Goal: Task Accomplishment & Management: Manage account settings

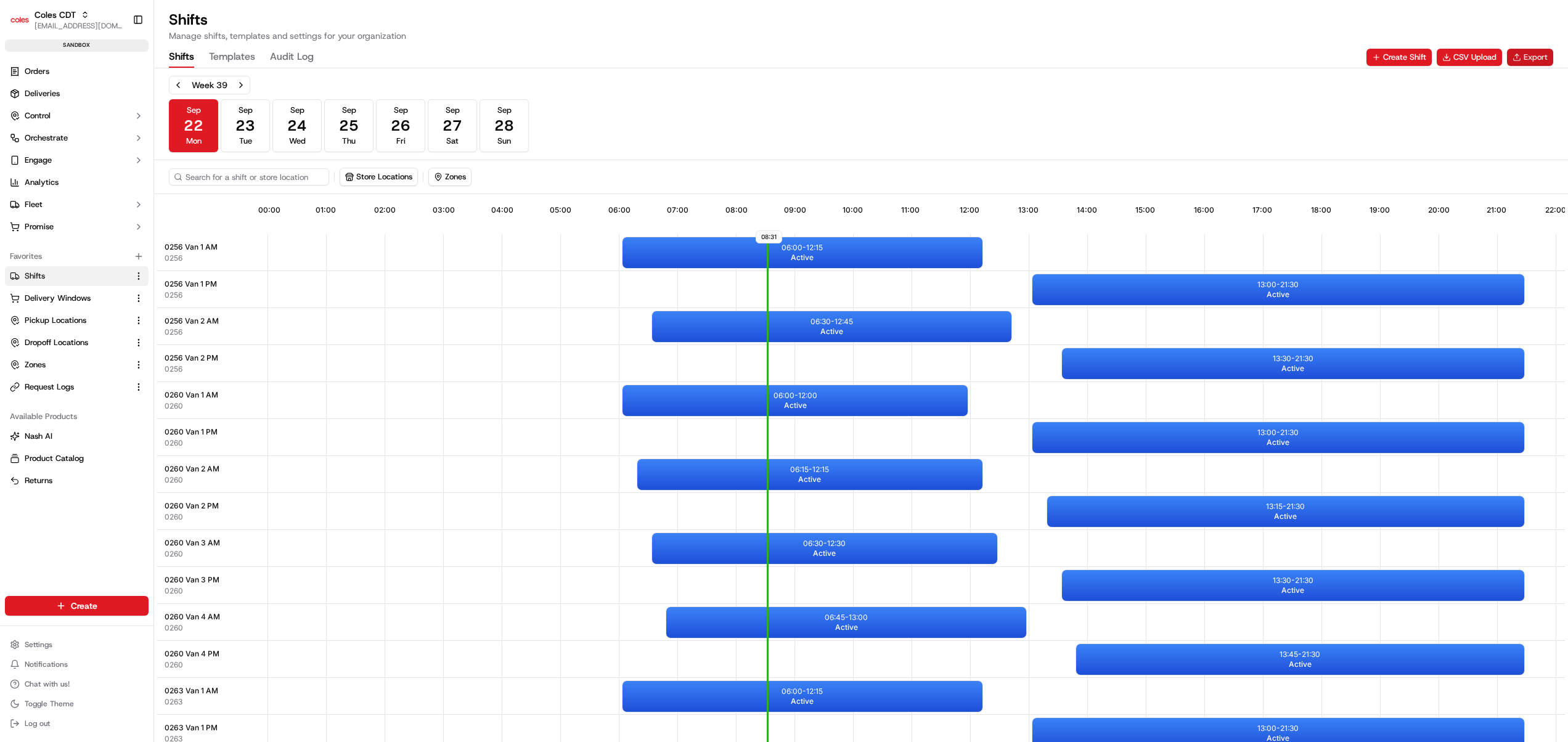
click at [1526, 59] on button "Export" at bounding box center [1530, 57] width 46 height 17
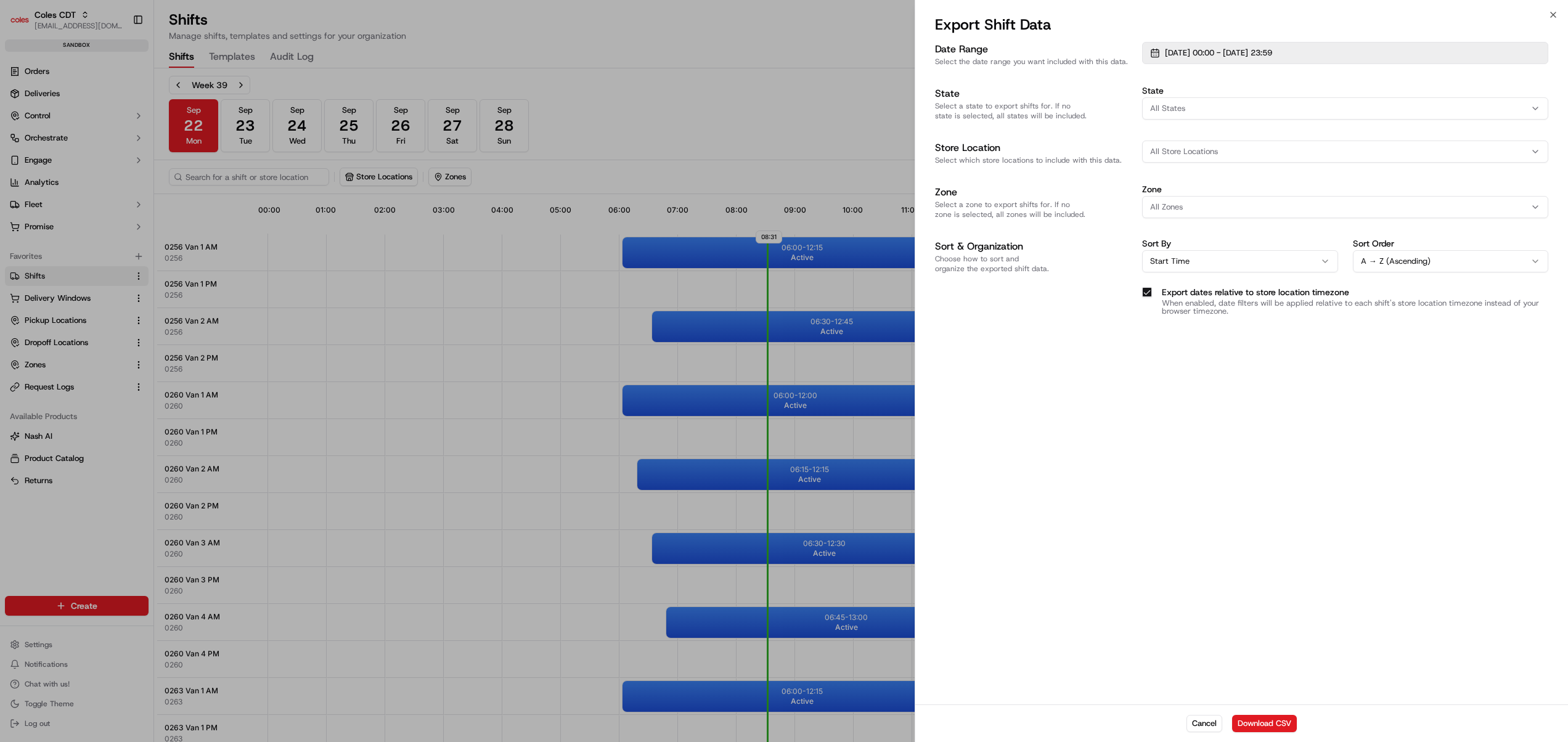
click at [1231, 59] on button "[DATE] 00:00 - [DATE] 23:59" at bounding box center [1345, 53] width 406 height 22
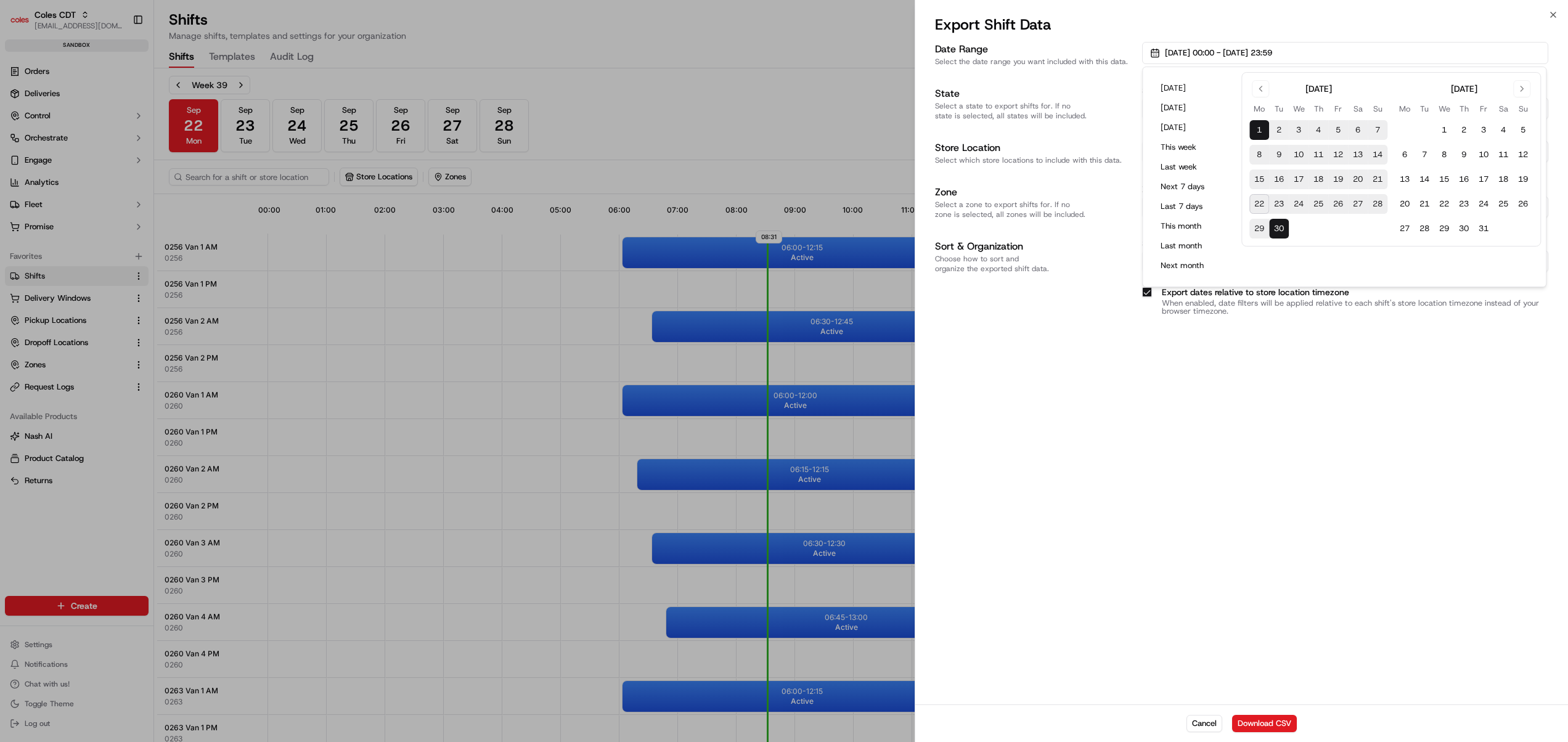
click at [1042, 538] on div "Date Range Select the date range you want included with this data. 01/09/2025 0…" at bounding box center [1241, 371] width 653 height 665
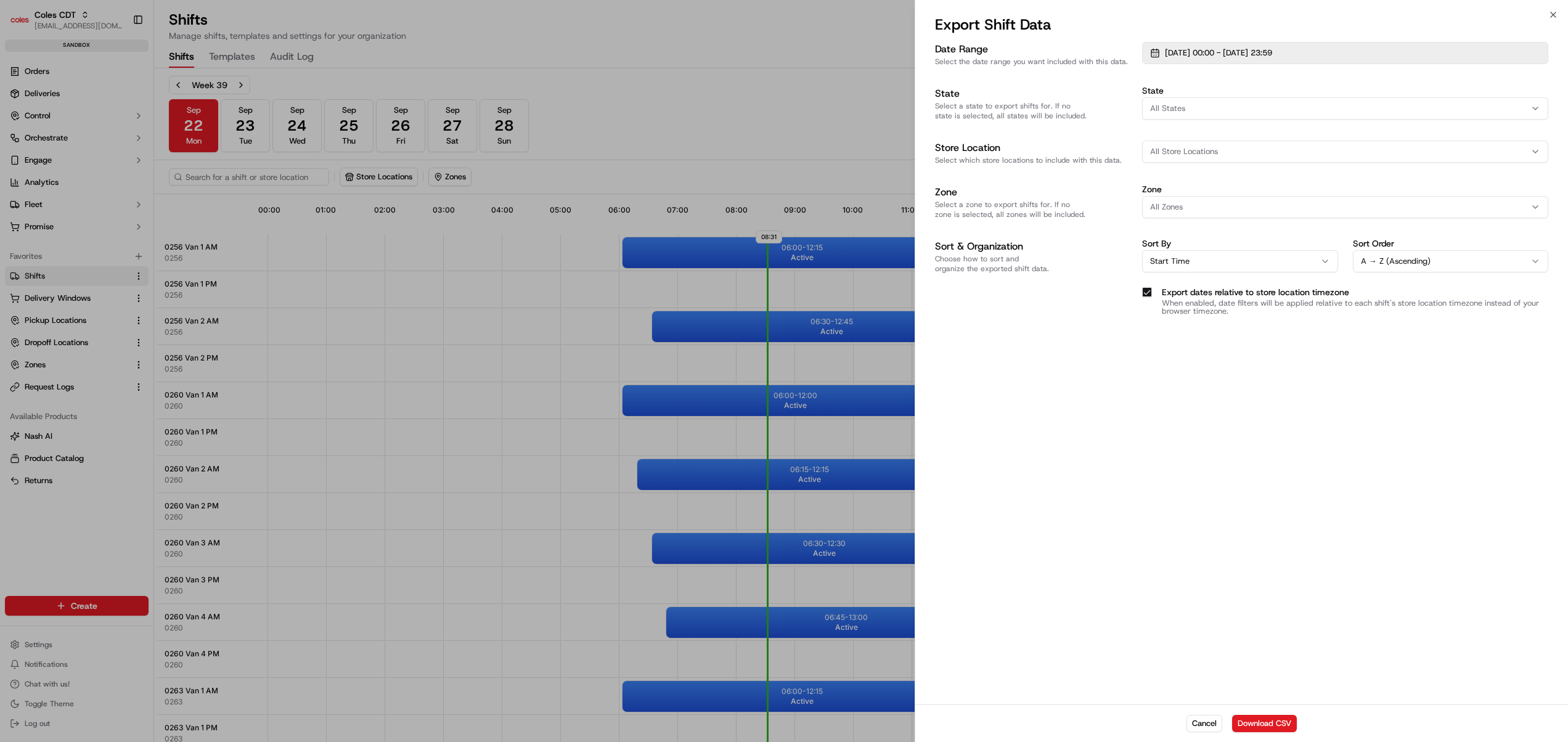
drag, startPoint x: 1268, startPoint y: 40, endPoint x: 1268, endPoint y: 63, distance: 23.0
click at [1268, 63] on div "Date Range Select the date range you want included with this data. 01/09/2025 0…" at bounding box center [1241, 371] width 653 height 665
click at [1268, 63] on button "01/09/2025 00:00 - 30/09/2025 23:59" at bounding box center [1345, 53] width 406 height 22
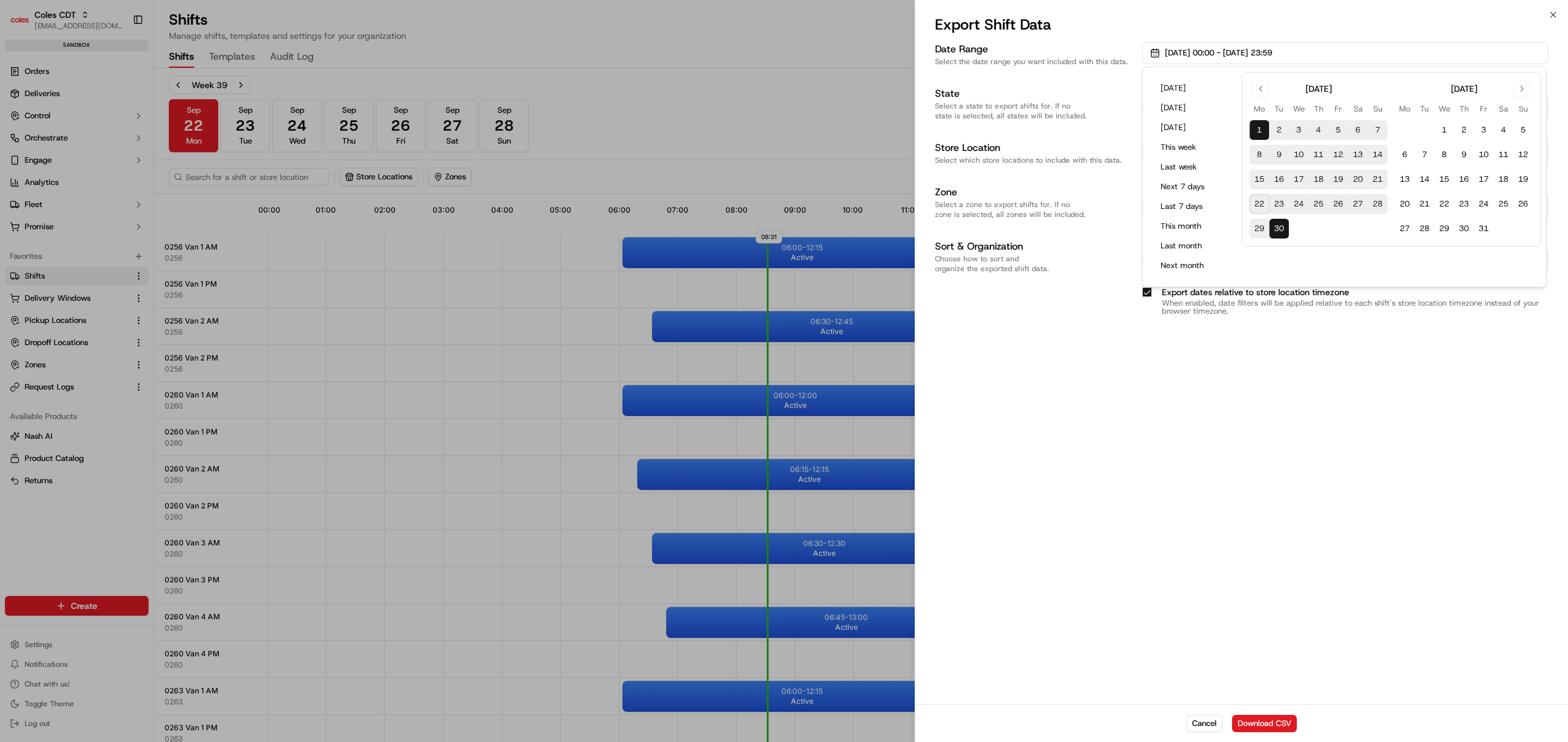
click at [1081, 529] on div "Date Range Select the date range you want included with this data. 01/09/2025 0…" at bounding box center [1241, 371] width 653 height 665
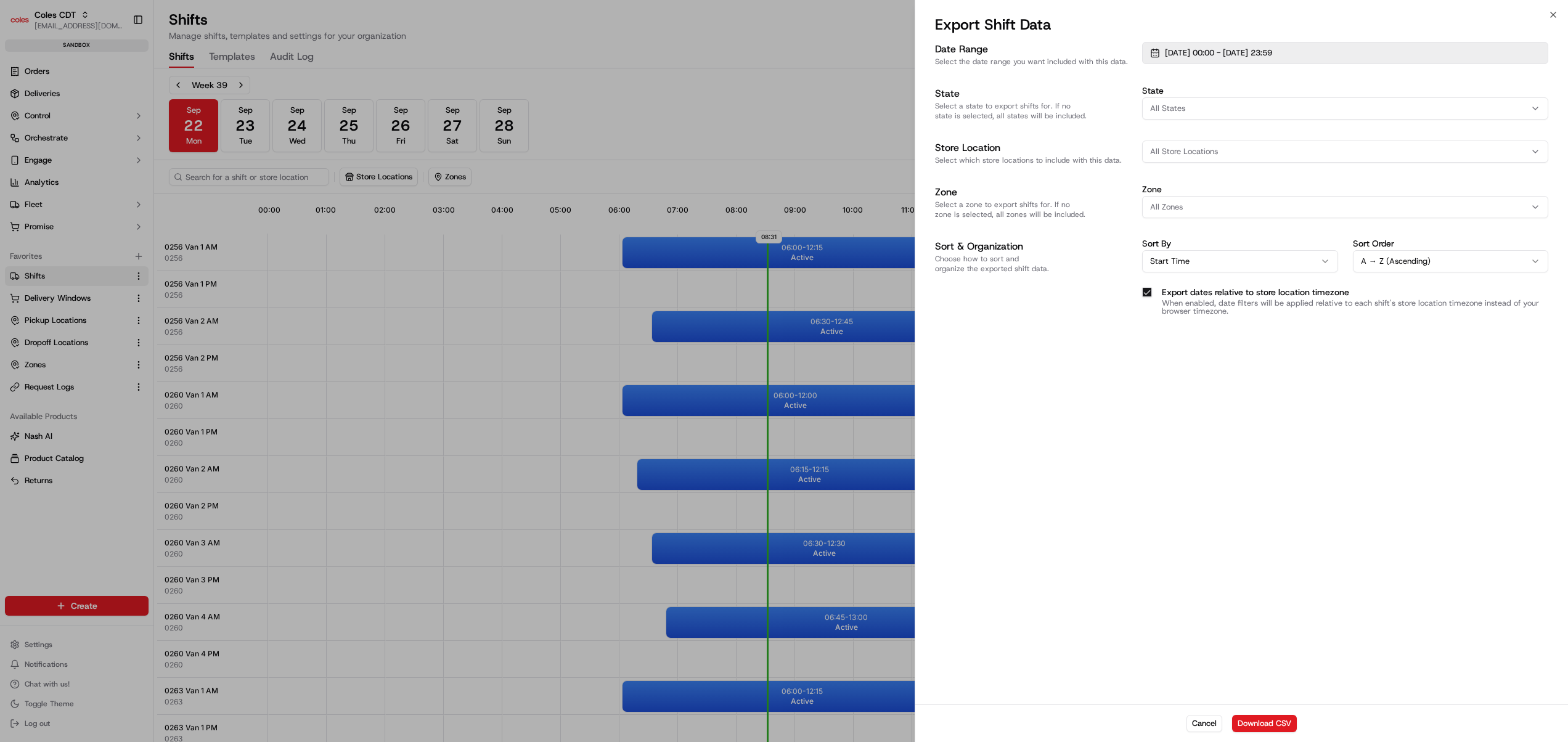
click at [1272, 54] on span "01/09/2025 00:00 - 30/09/2025 23:59" at bounding box center [1218, 53] width 107 height 11
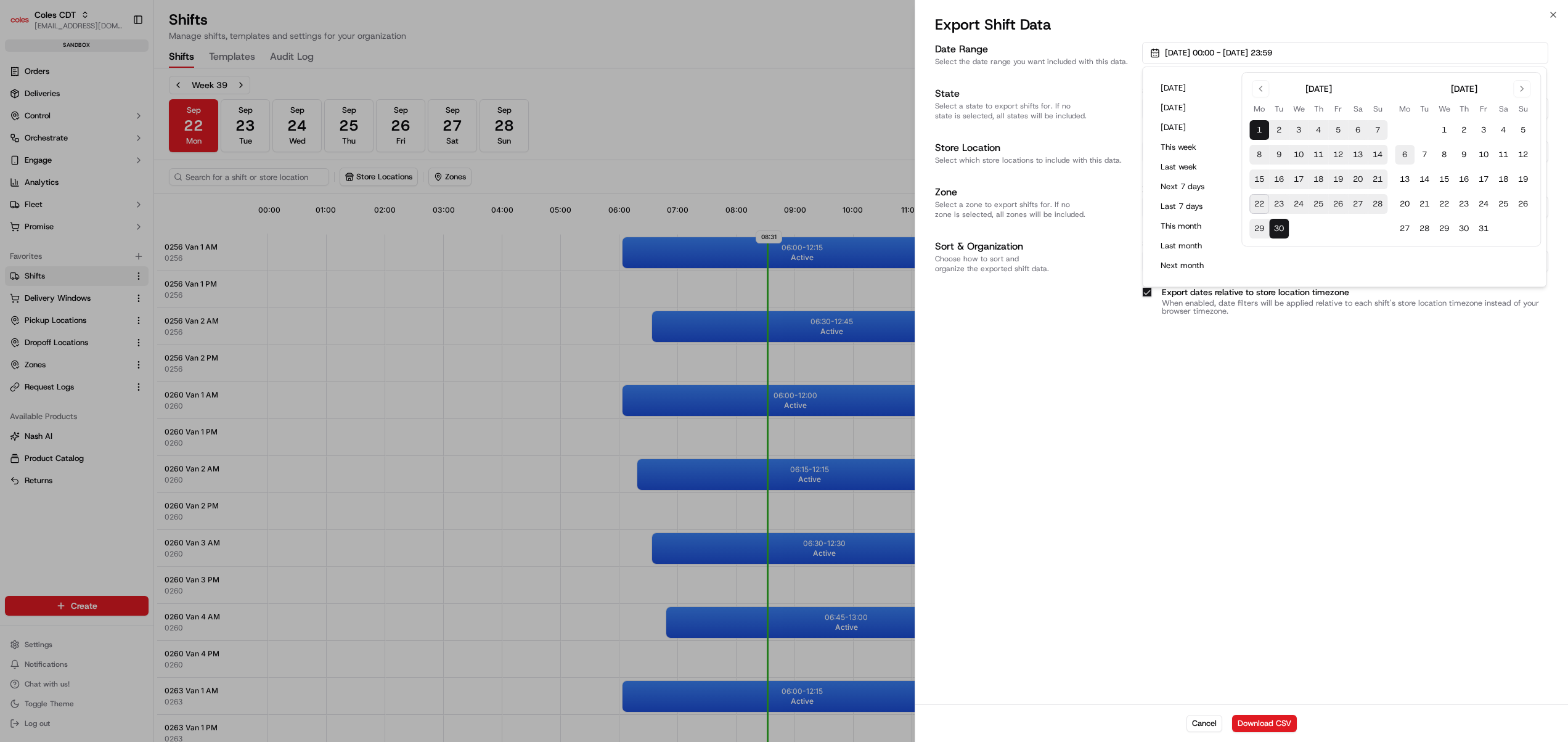
click at [1406, 156] on button "6" at bounding box center [1405, 155] width 20 height 20
click at [1261, 132] on button "1" at bounding box center [1259, 130] width 20 height 20
click at [1250, 490] on div "Date Range Select the date range you want included with this data. 01/09/2025 0…" at bounding box center [1241, 371] width 653 height 665
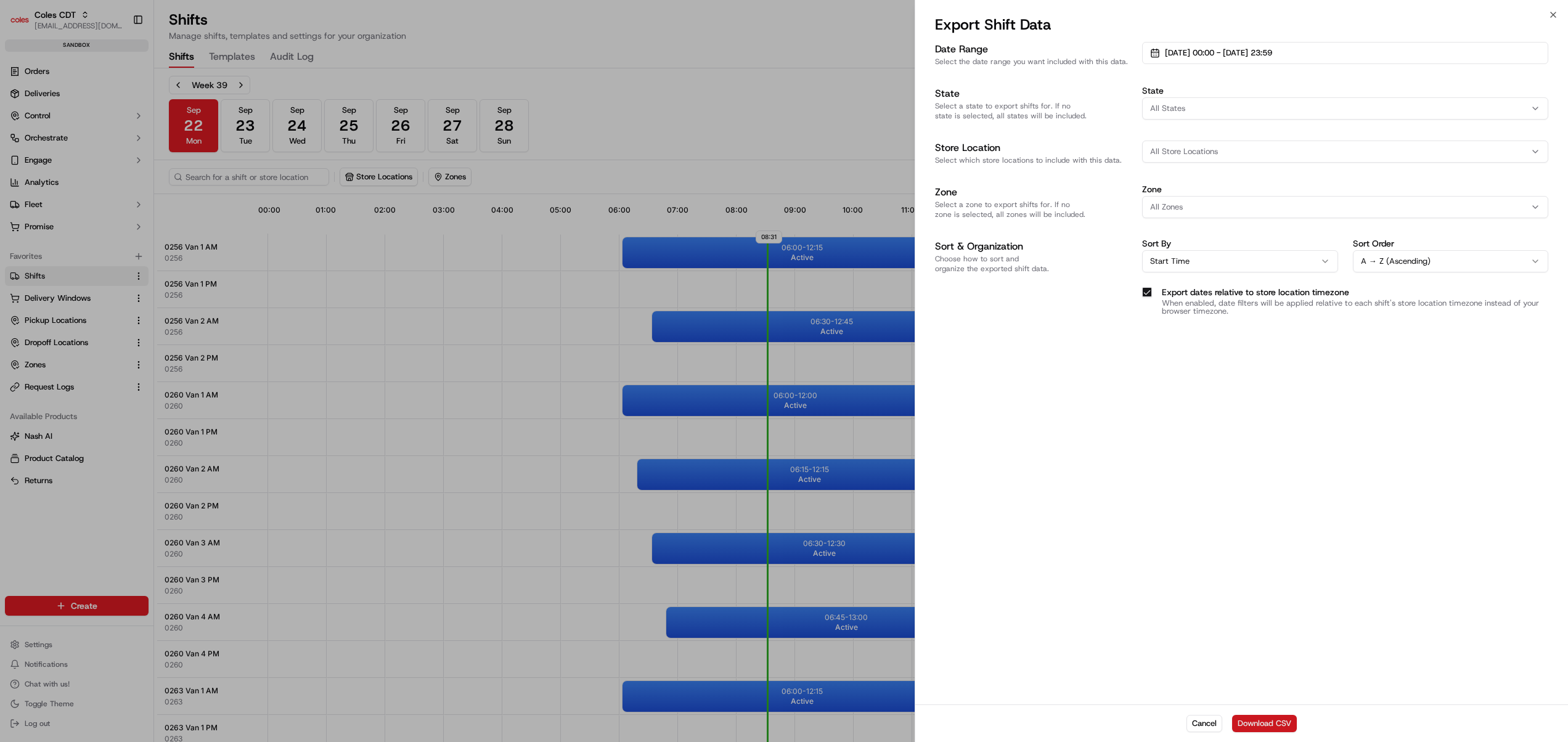
click at [1266, 724] on button "Download CSV" at bounding box center [1264, 723] width 64 height 17
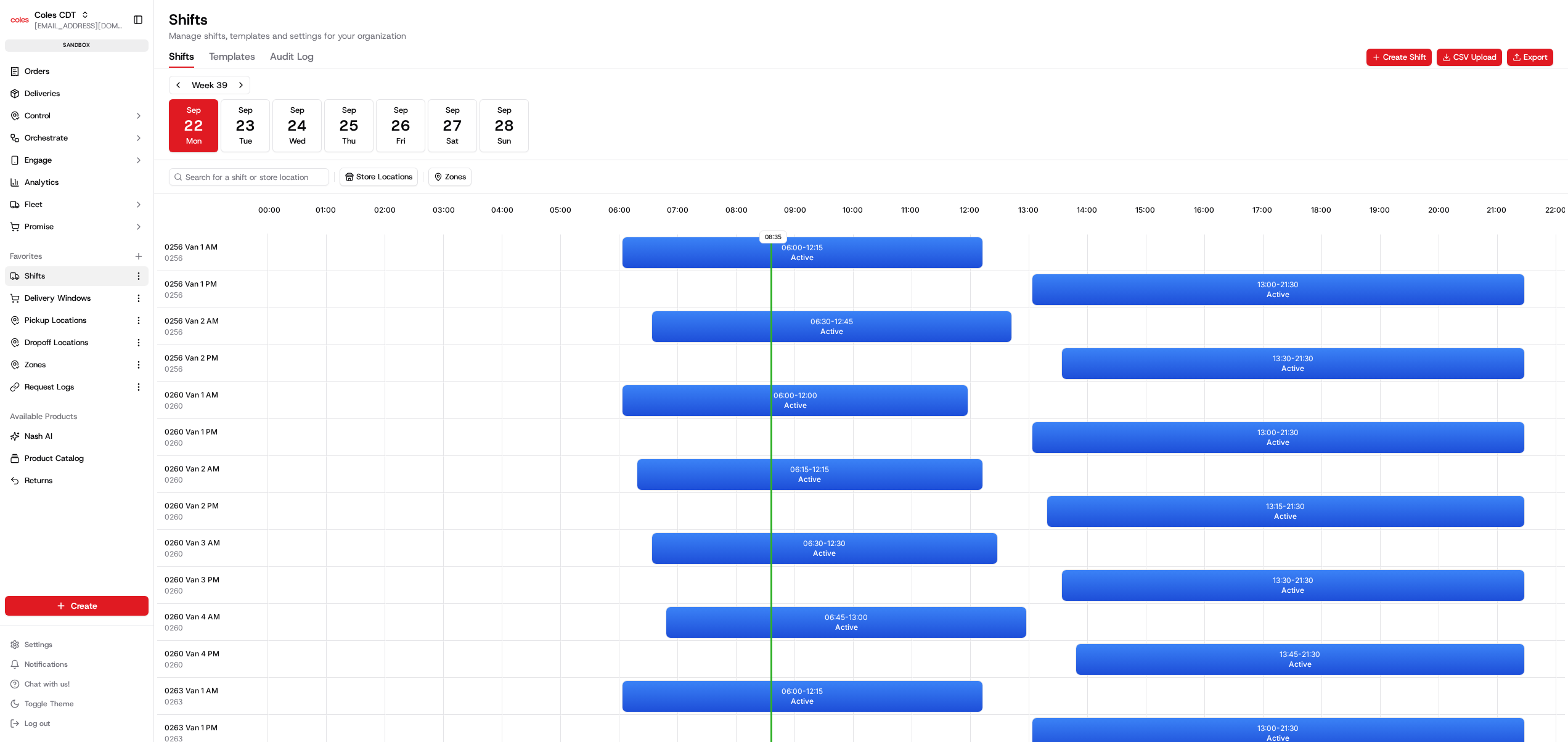
click at [803, 113] on div "Week 39 Sep 22 Mon Sep 23 Tue Sep 24 Wed Sep 25 Thu Sep 26 Fri Sep 27 Sat Sep 2…" at bounding box center [861, 114] width 1385 height 76
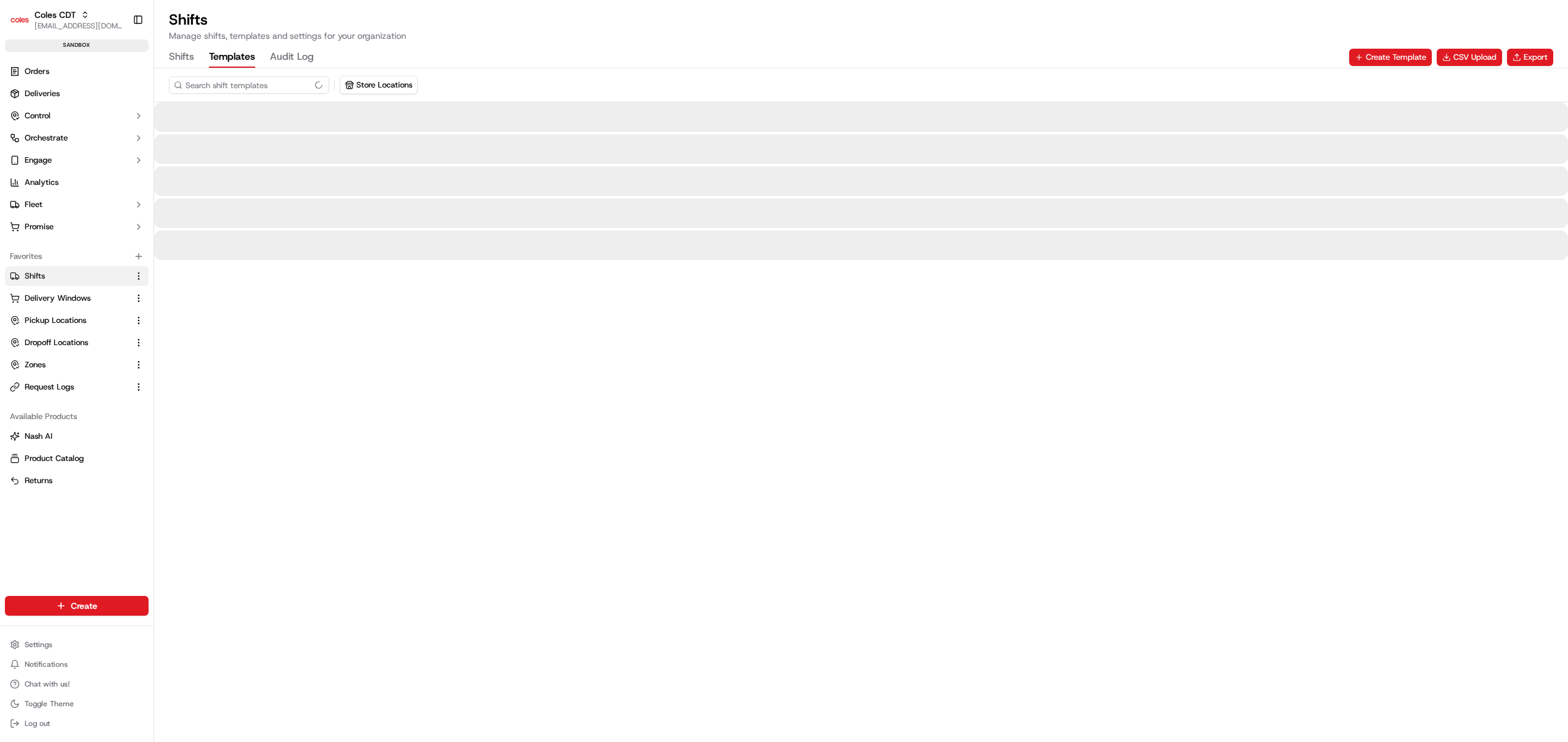
click at [225, 50] on button "Templates" at bounding box center [232, 57] width 46 height 21
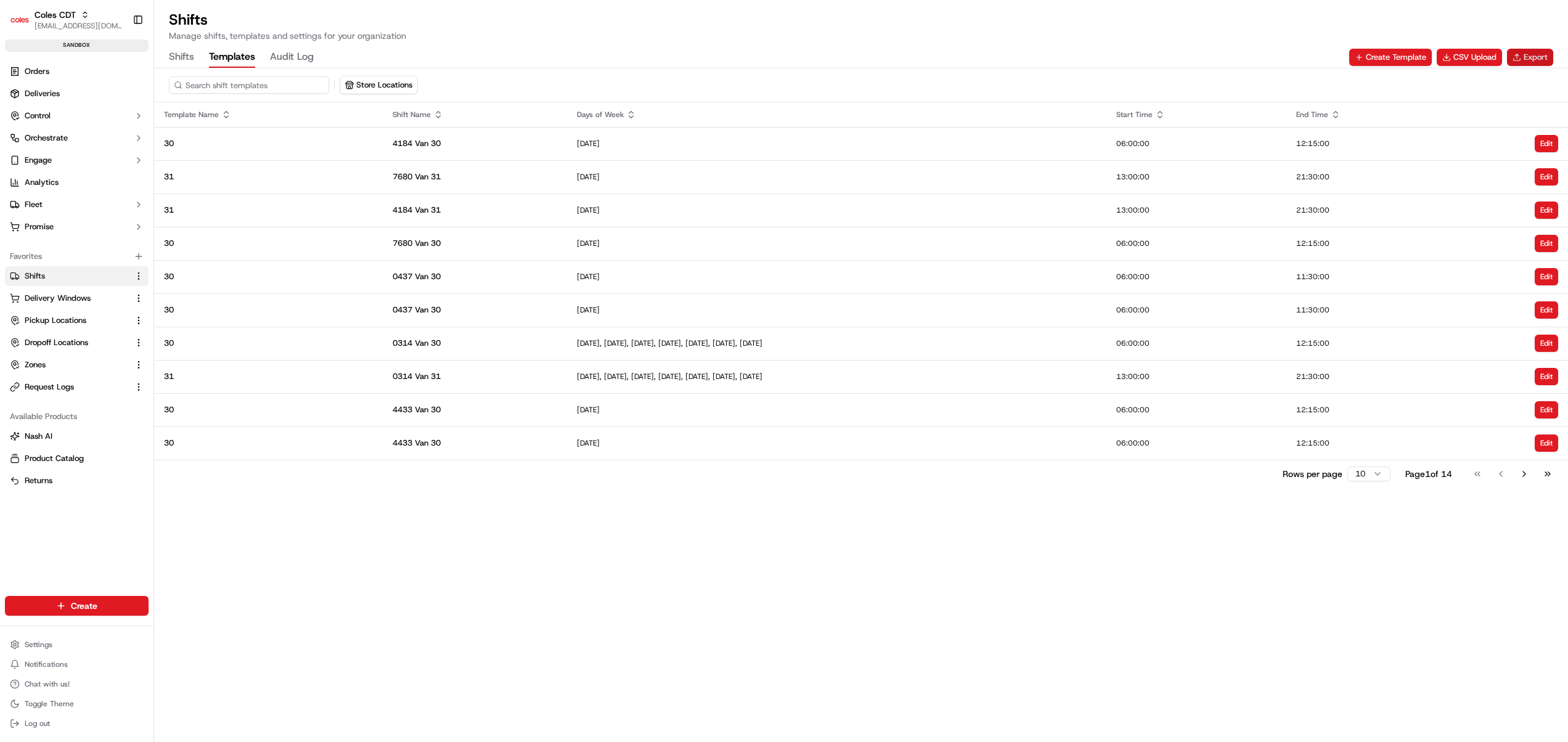
click at [1526, 54] on button "Export" at bounding box center [1530, 57] width 46 height 17
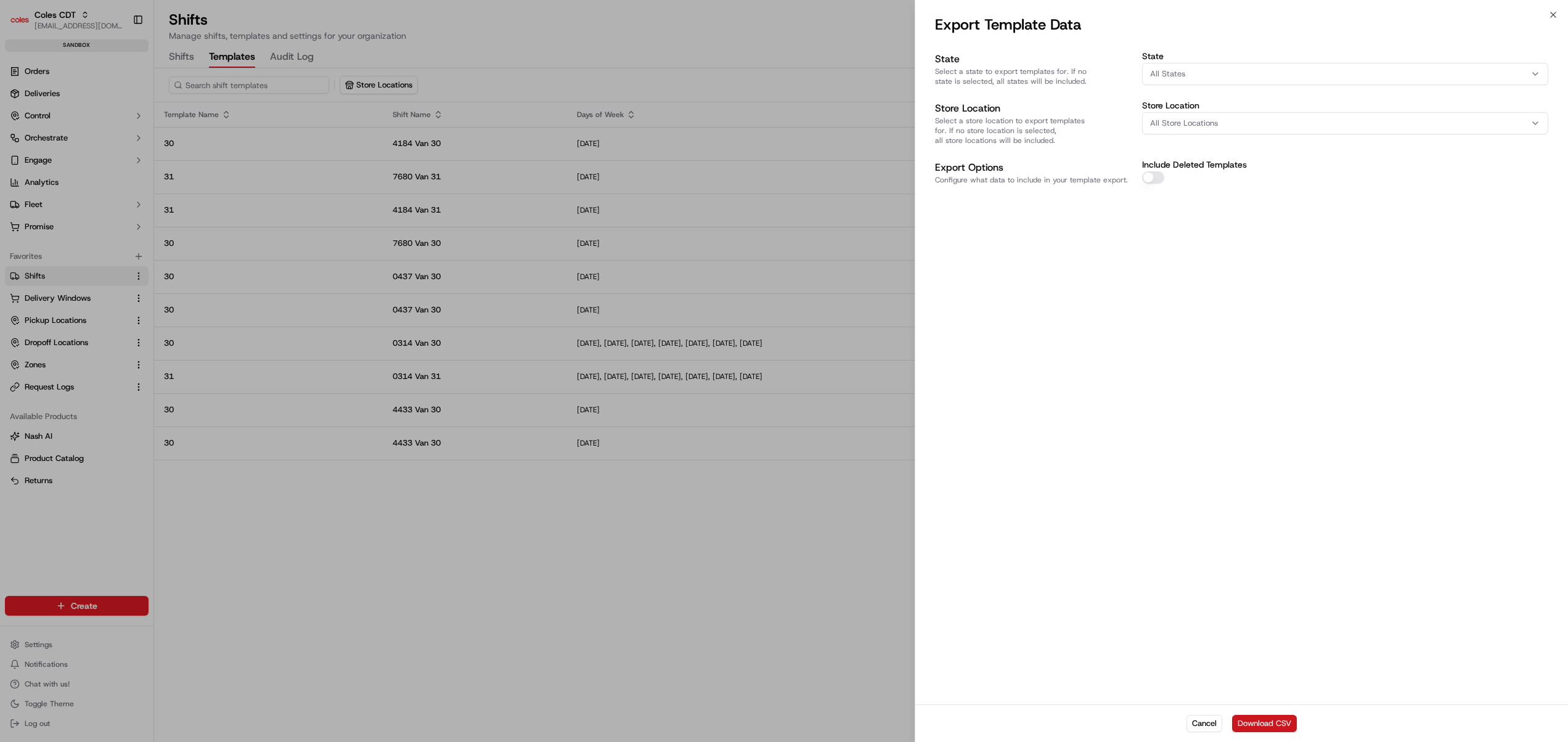
click at [1270, 717] on button "Download CSV" at bounding box center [1264, 723] width 64 height 17
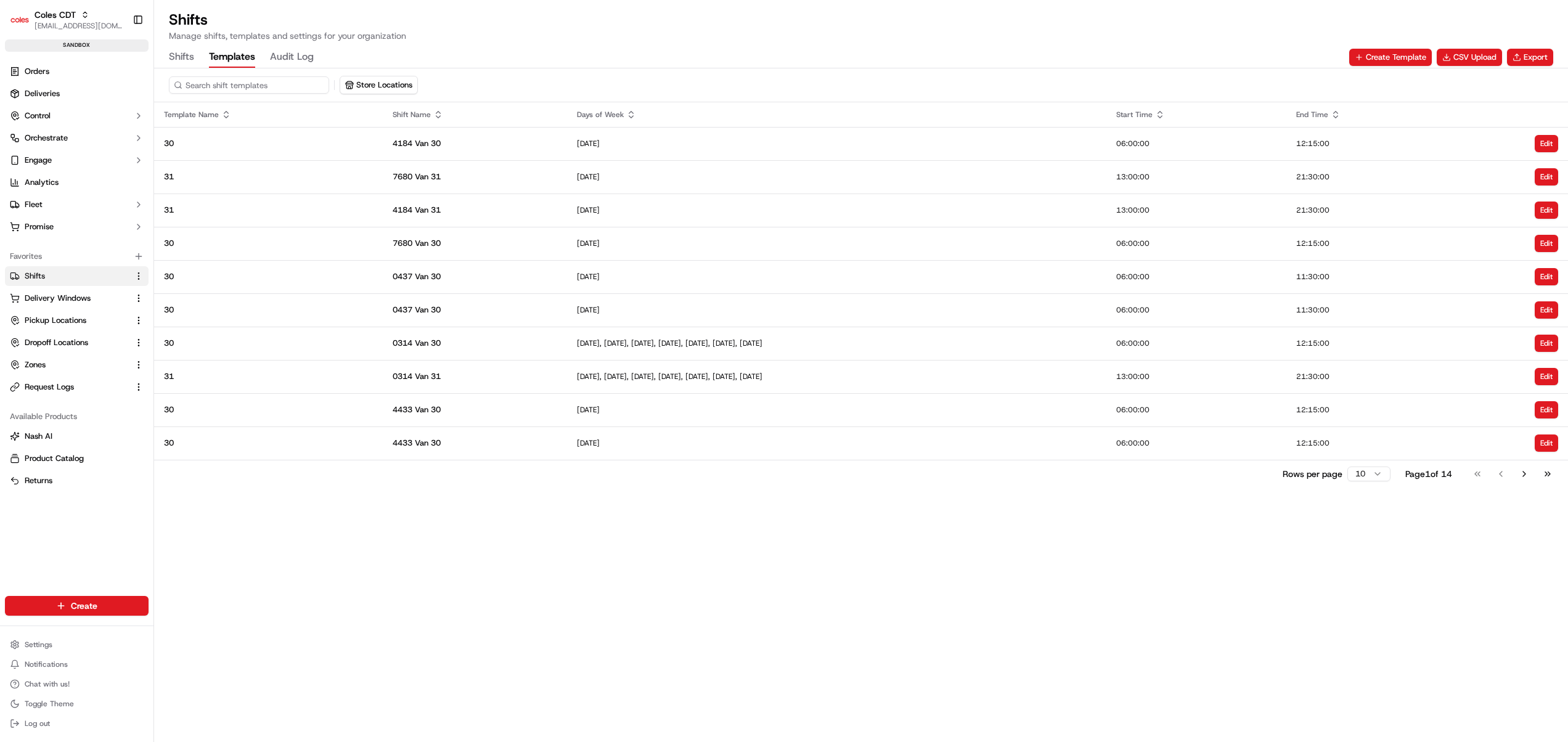
click at [175, 58] on button "Shifts" at bounding box center [182, 57] width 25 height 21
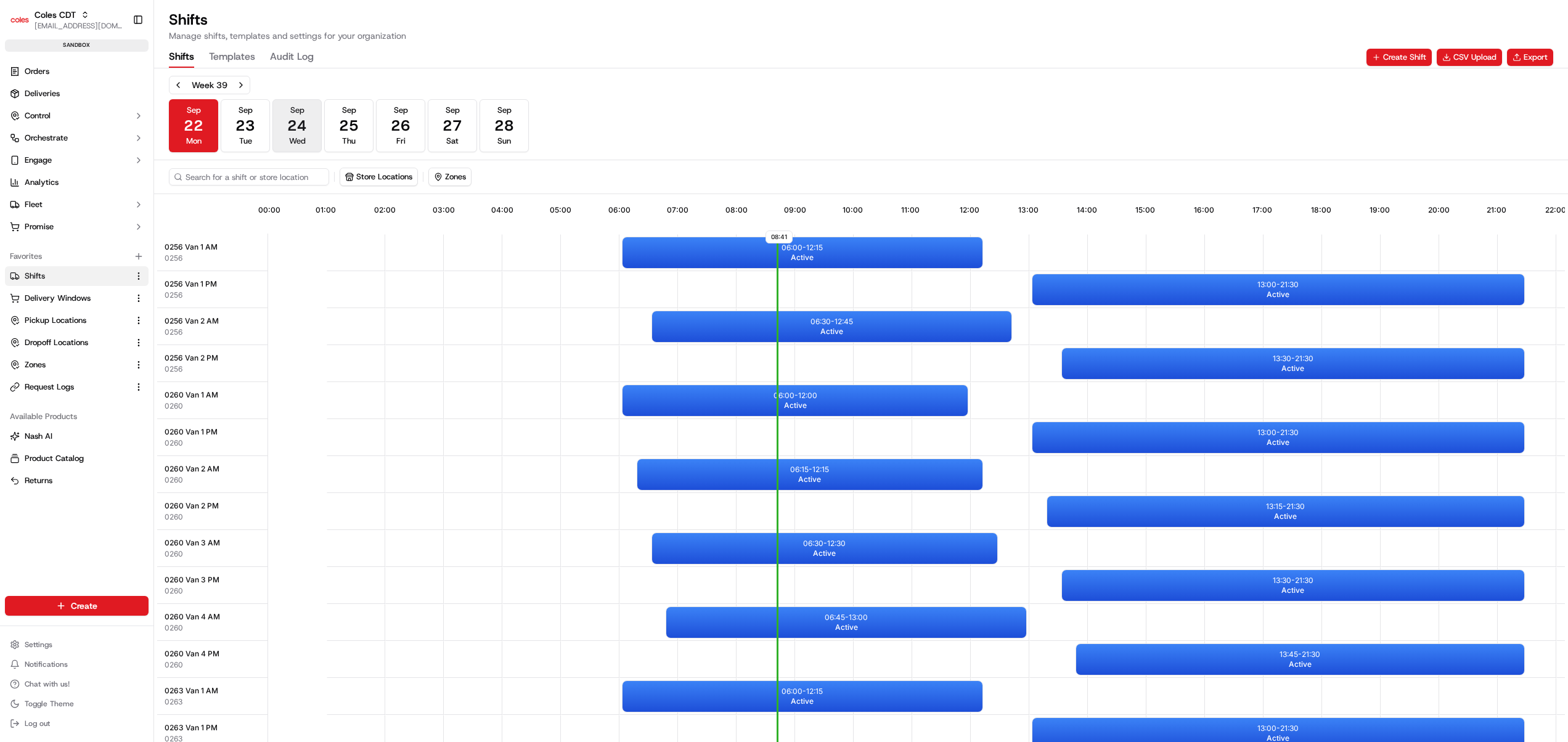
scroll to position [0, 114]
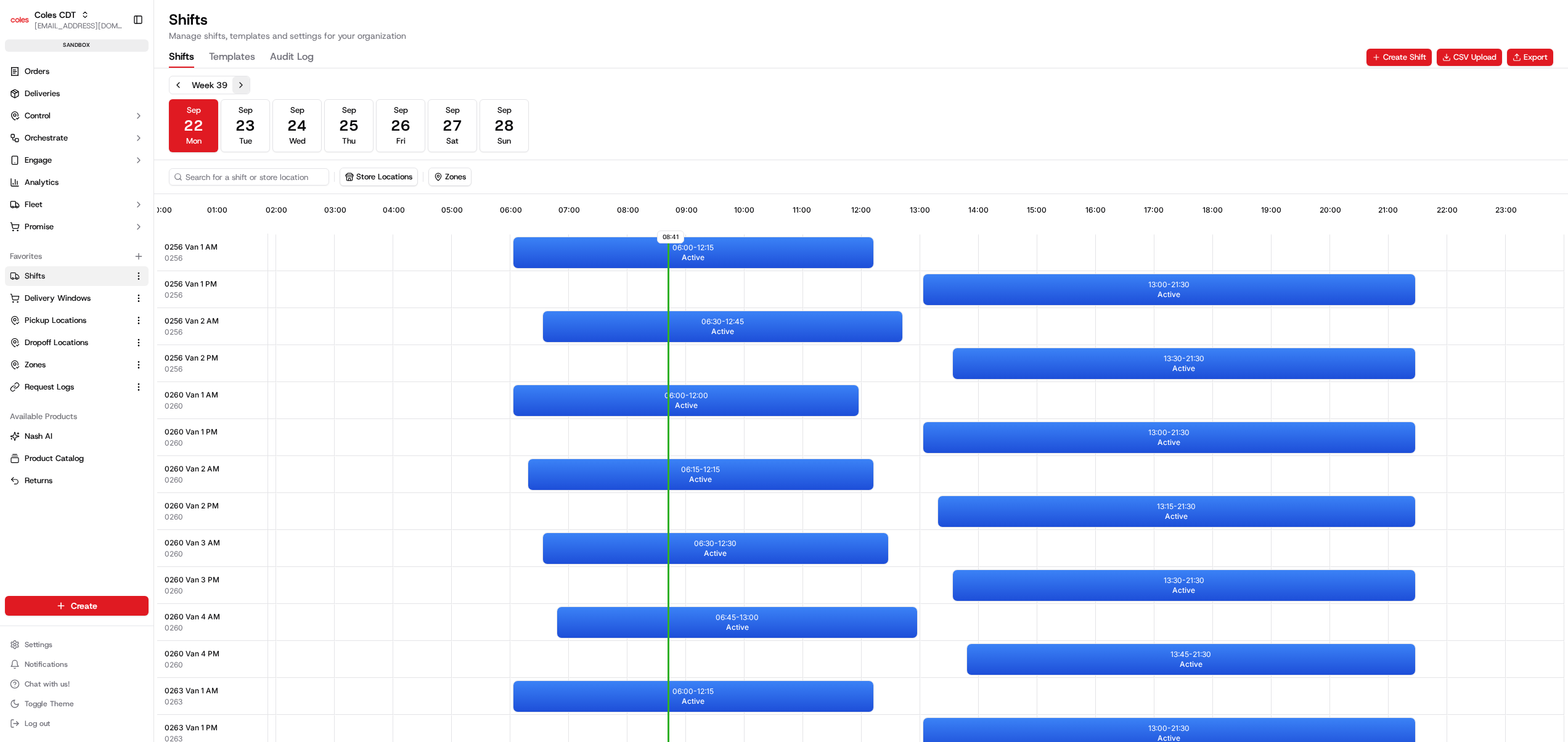
click at [247, 85] on button "Next week" at bounding box center [241, 84] width 17 height 17
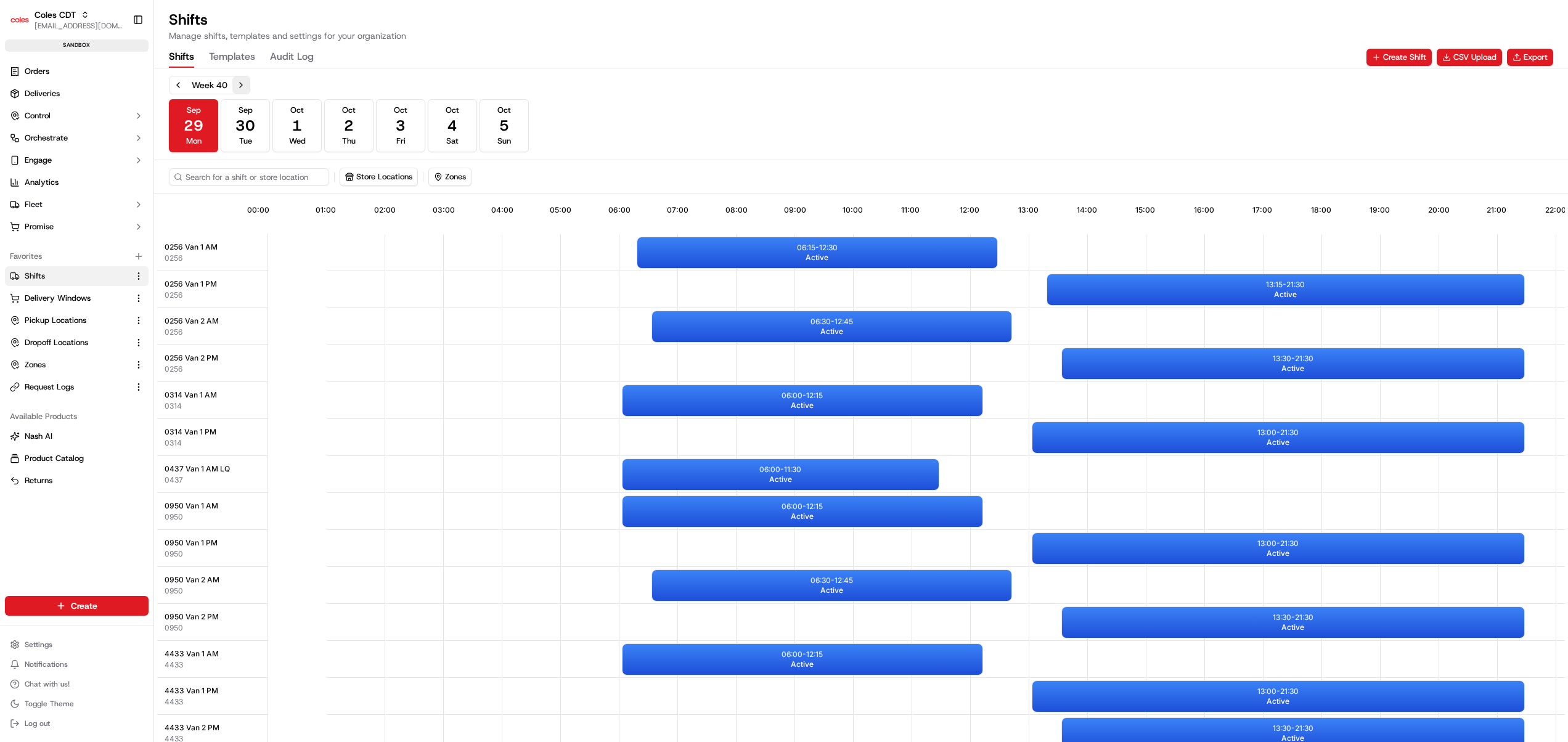
click at [241, 89] on button "Next week" at bounding box center [241, 84] width 17 height 17
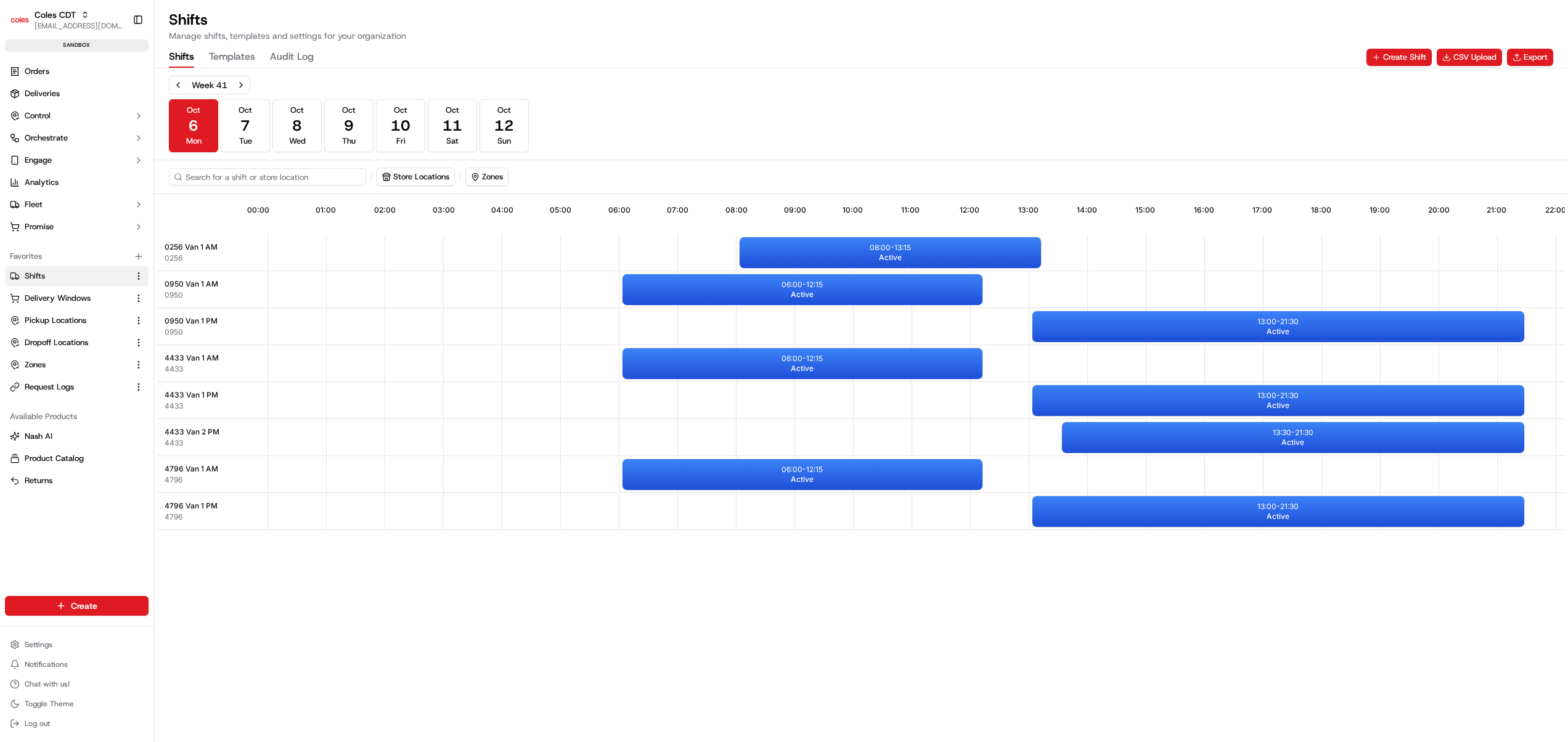
click at [291, 183] on input at bounding box center [267, 176] width 197 height 17
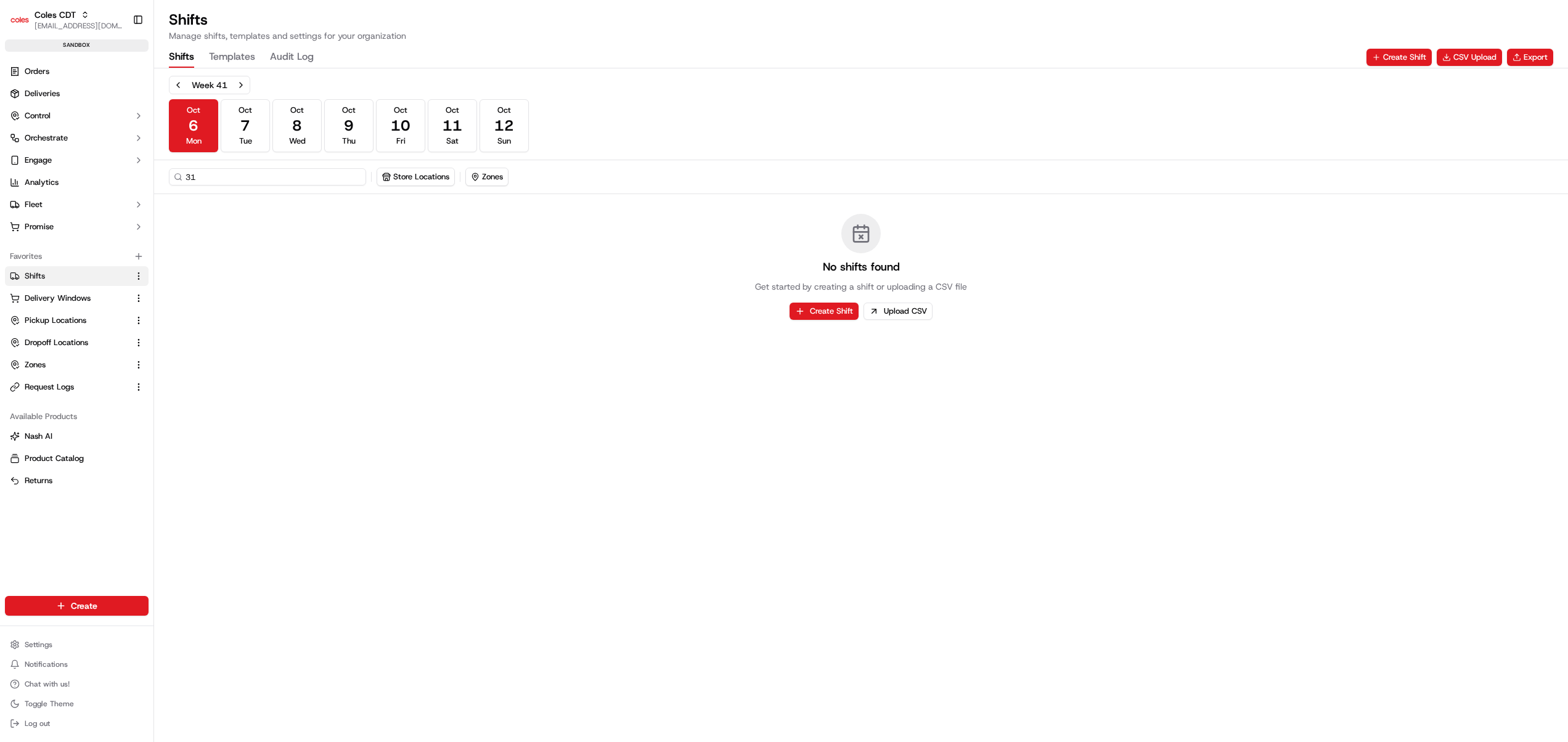
type input "3"
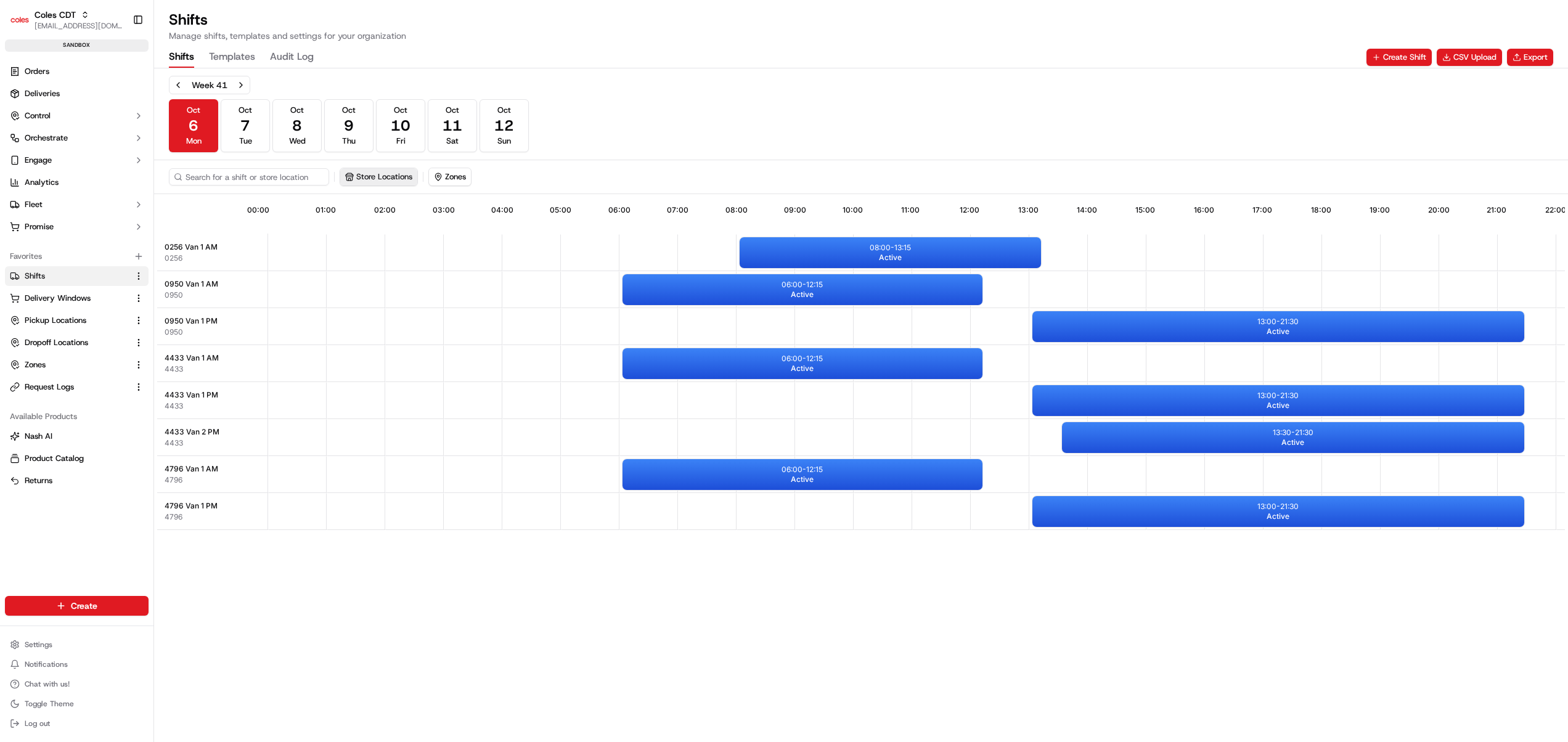
click at [427, 178] on div "Store Locations Zones" at bounding box center [861, 177] width 1385 height 18
click at [388, 171] on button "Store Locations" at bounding box center [379, 176] width 77 height 17
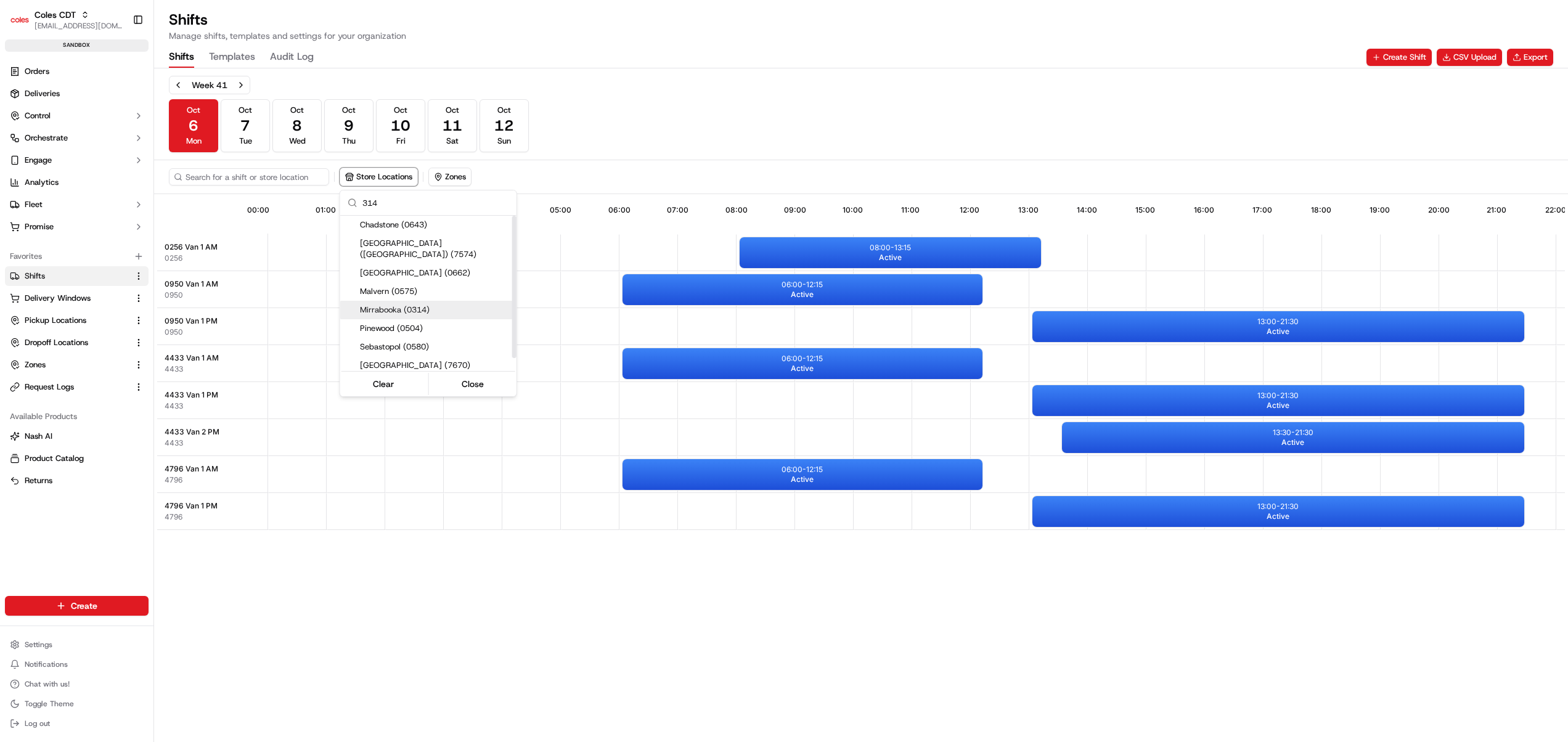
type input "314"
click at [398, 304] on span "Mirrabooka (0314)" at bounding box center [435, 310] width 152 height 11
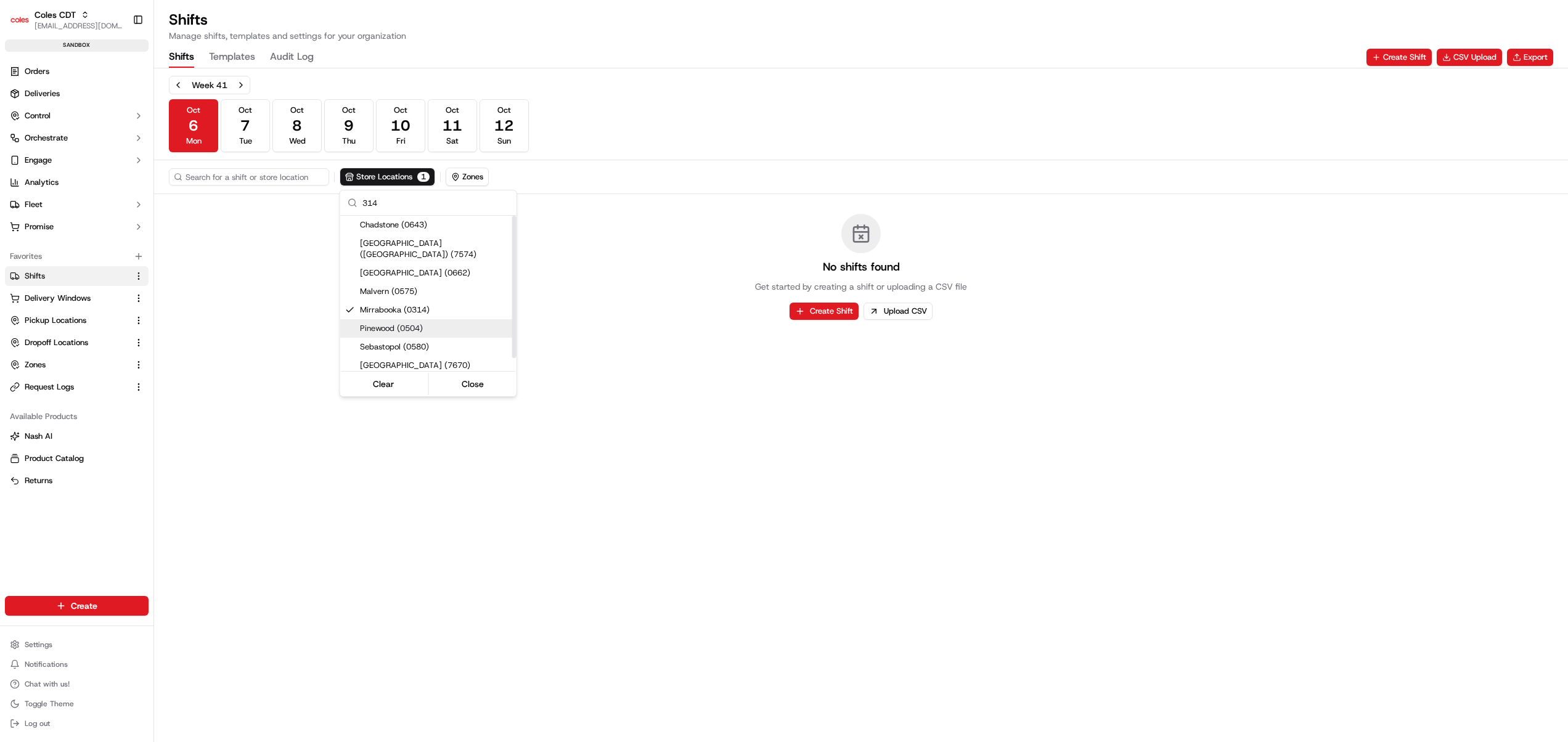
click at [411, 470] on html "Coles CDT harsh.seth@coles.com.au Toggle Sidebar sandbox Orders Deliveries Cont…" at bounding box center [784, 371] width 1568 height 742
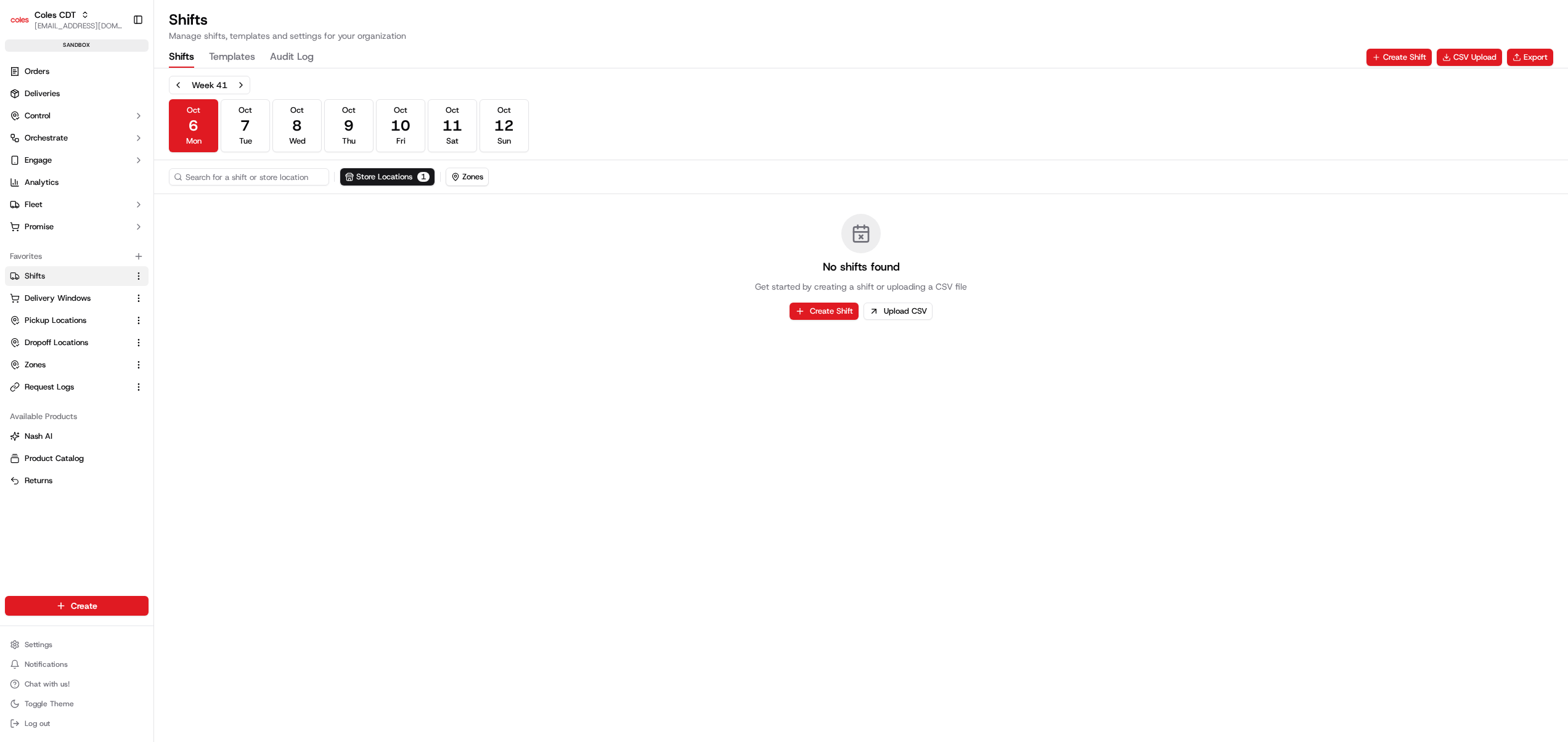
click at [245, 62] on button "Templates" at bounding box center [232, 57] width 46 height 21
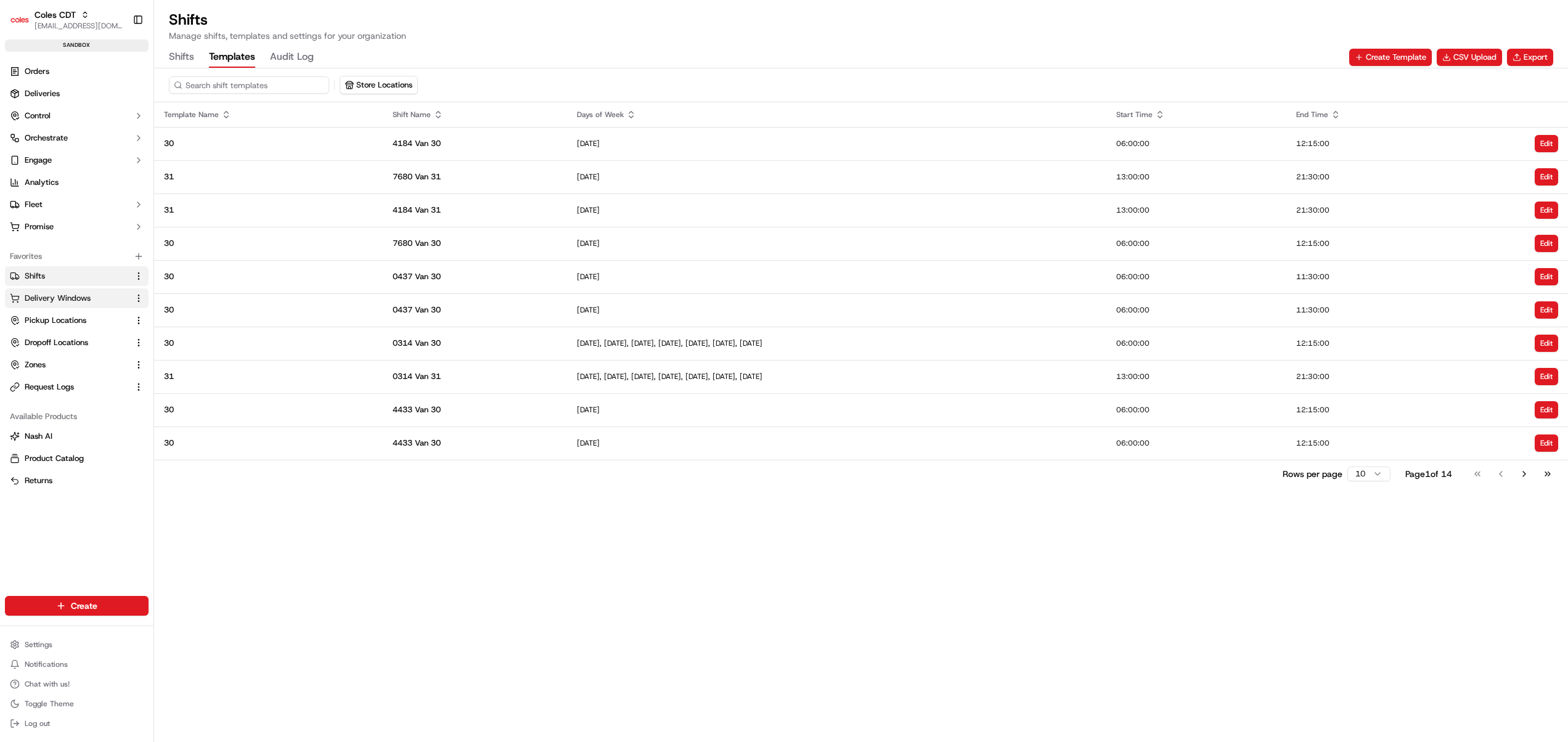
click at [63, 294] on span "Delivery Windows" at bounding box center [57, 298] width 66 height 11
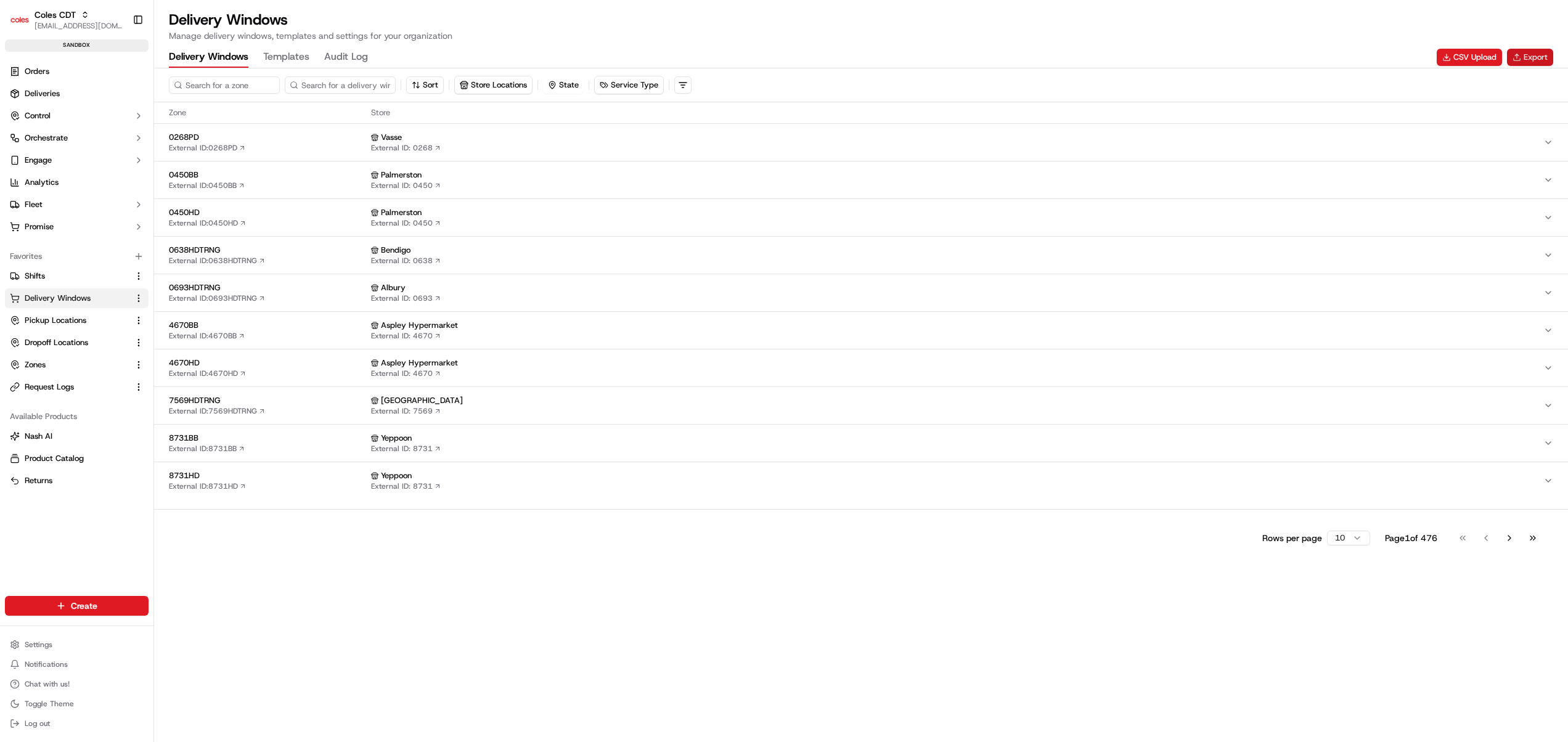
click at [1507, 52] on button "Export" at bounding box center [1530, 57] width 46 height 17
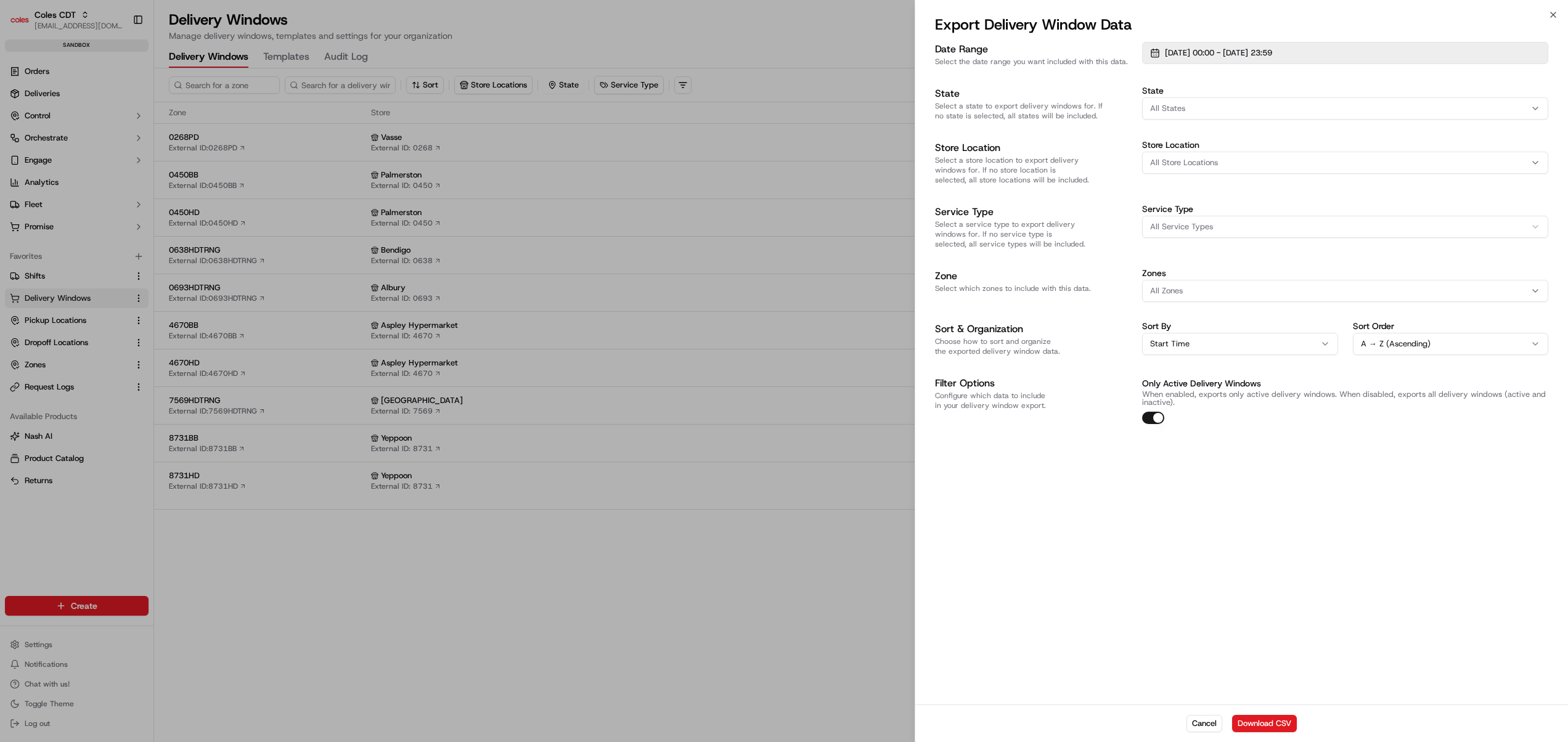
click at [1211, 47] on span "01/09/2025 00:00 - 30/09/2025 23:59" at bounding box center [1218, 53] width 107 height 11
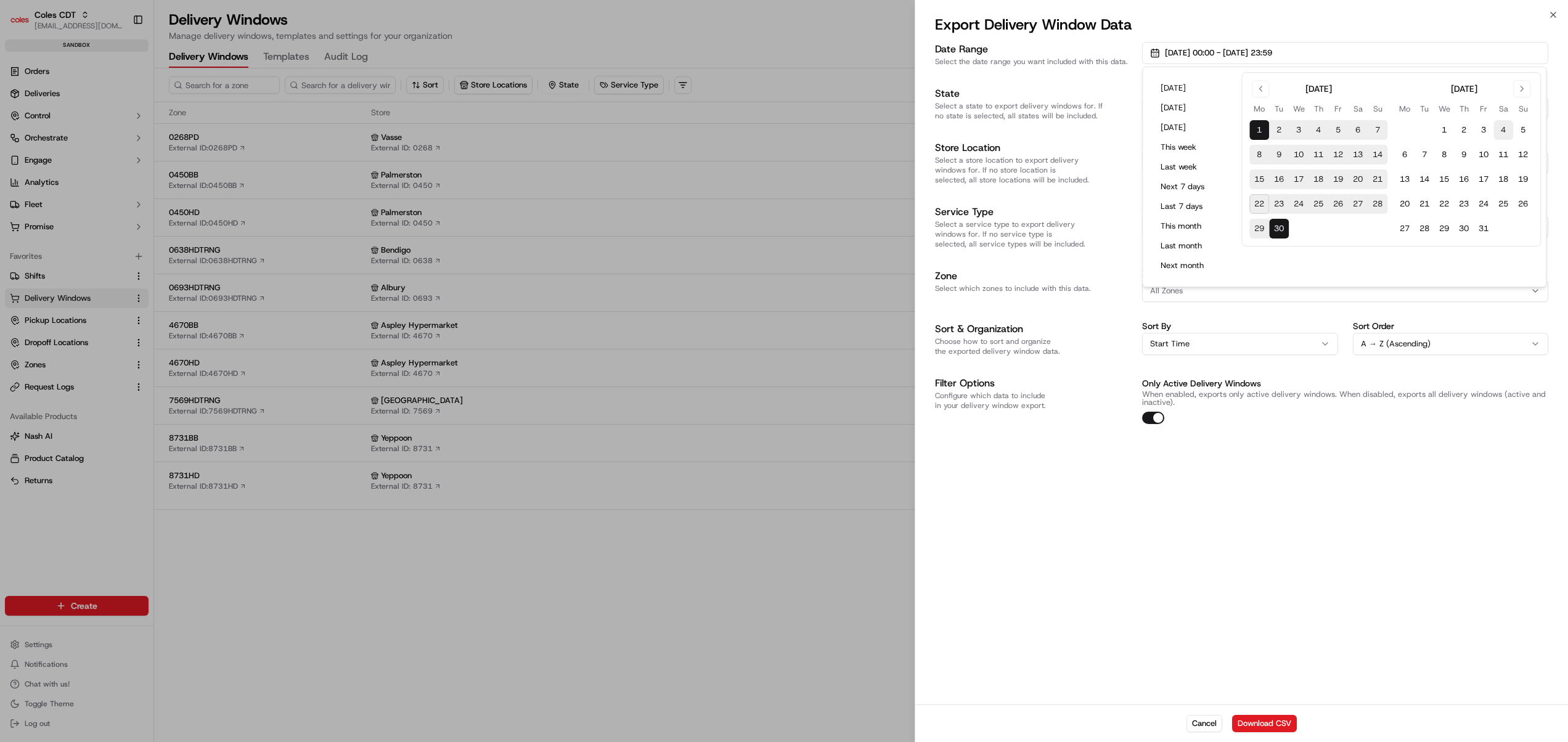
click at [1499, 126] on button "4" at bounding box center [1504, 130] width 20 height 20
click at [1524, 126] on button "5" at bounding box center [1523, 130] width 20 height 20
click at [1405, 158] on button "6" at bounding box center [1405, 155] width 20 height 20
click at [1511, 134] on button "4" at bounding box center [1504, 130] width 20 height 20
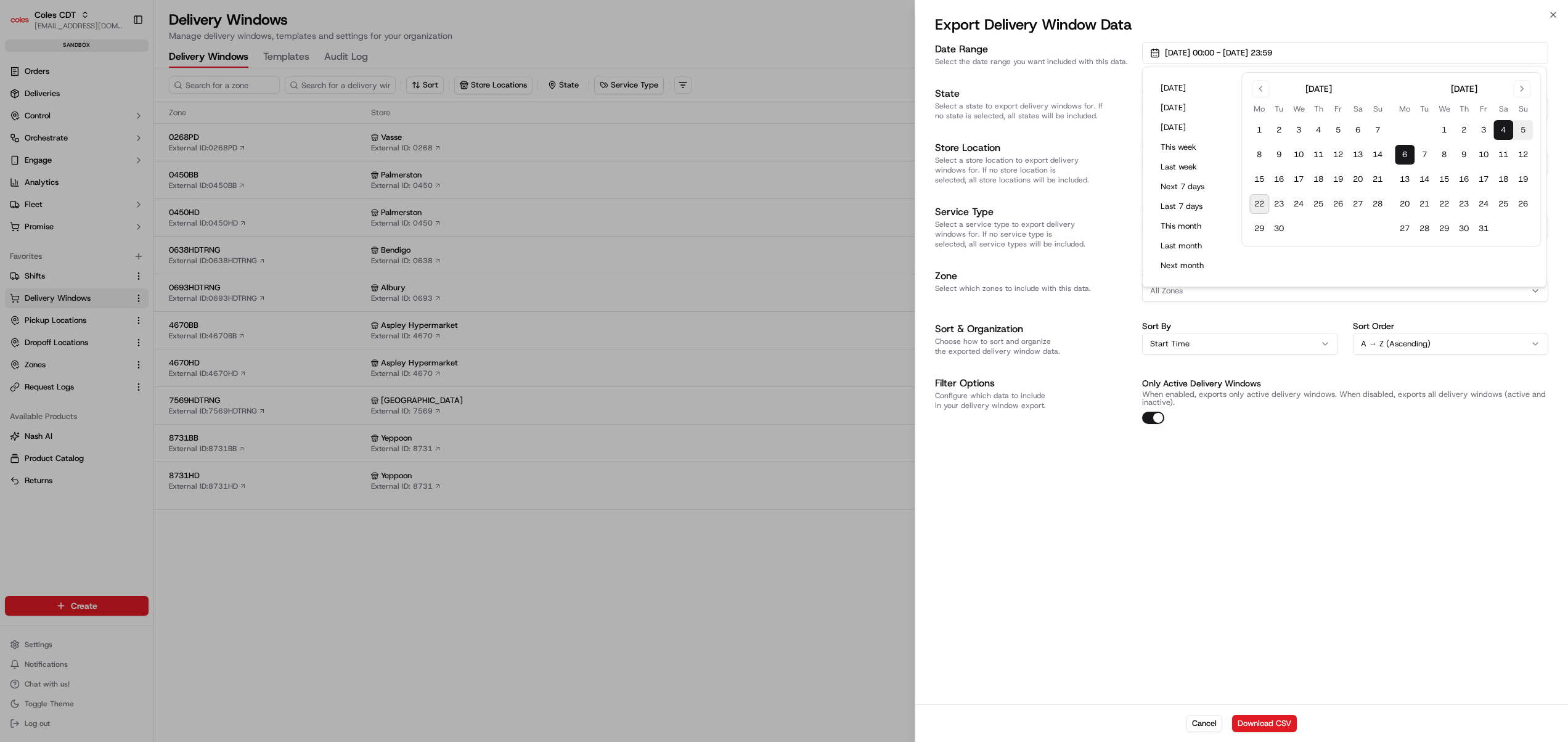
click at [1404, 441] on div "Date Range Select the date range you want included with this data. 04/10/2025 0…" at bounding box center [1241, 371] width 653 height 665
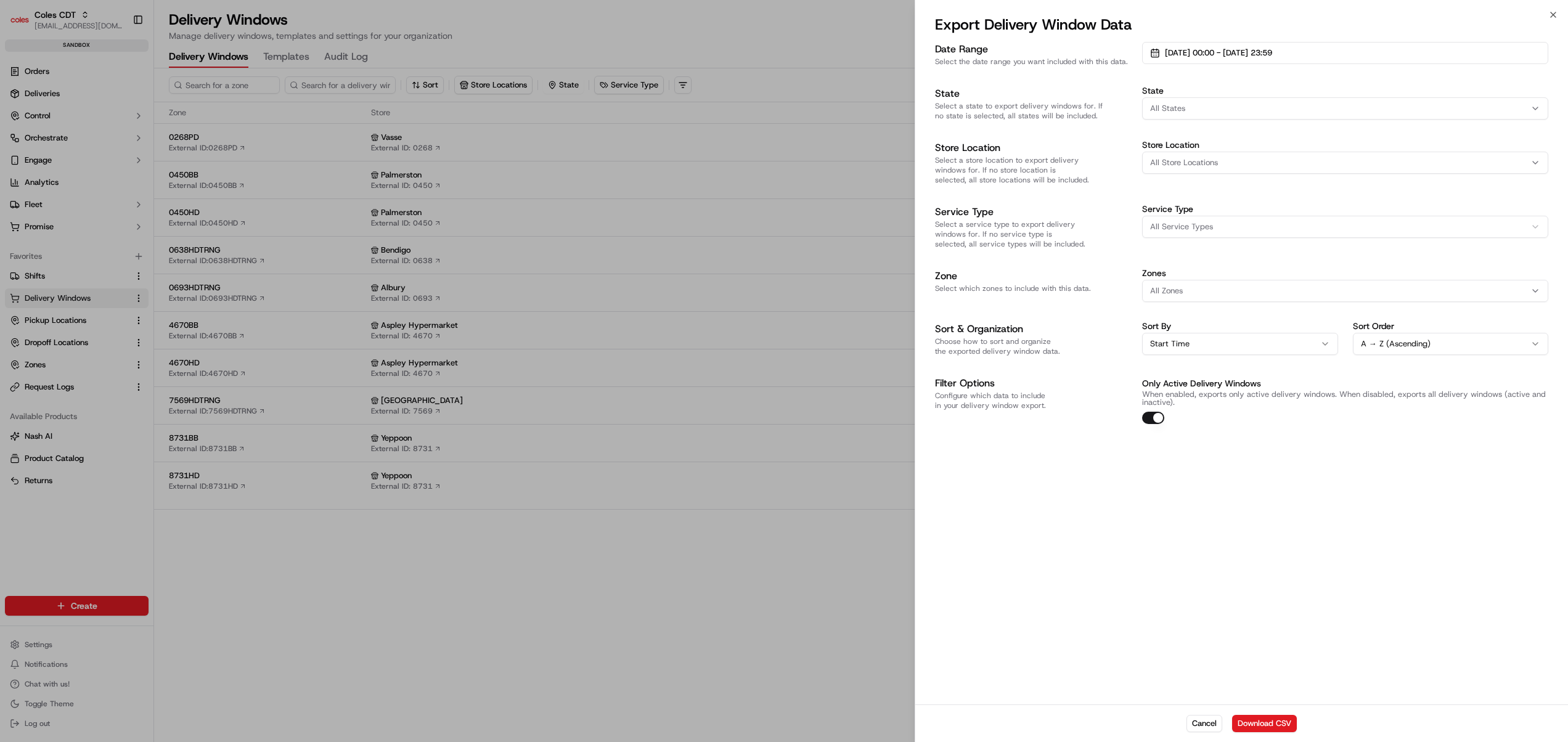
click at [1188, 287] on button "All Zones" at bounding box center [1345, 291] width 406 height 22
type input "7714hd"
click at [1194, 331] on span "7714HD" at bounding box center [1238, 331] width 152 height 11
click at [1246, 724] on body "Coles CDT harsh.seth@coles.com.au Toggle Sidebar sandbox Orders Deliveries Cont…" at bounding box center [784, 371] width 1568 height 742
click at [1246, 724] on button "Download CSV" at bounding box center [1264, 723] width 64 height 17
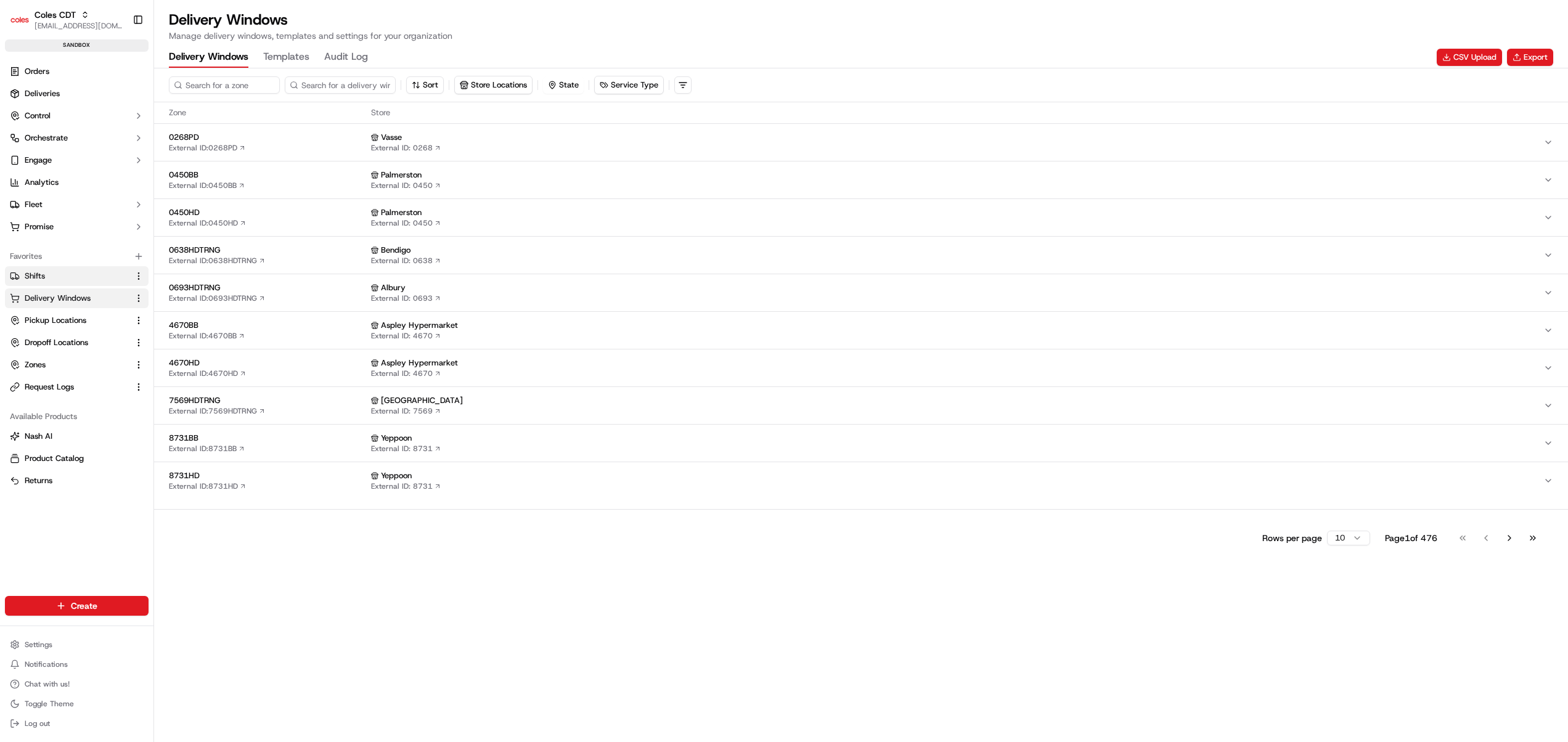
click at [44, 277] on span "Shifts" at bounding box center [35, 276] width 20 height 11
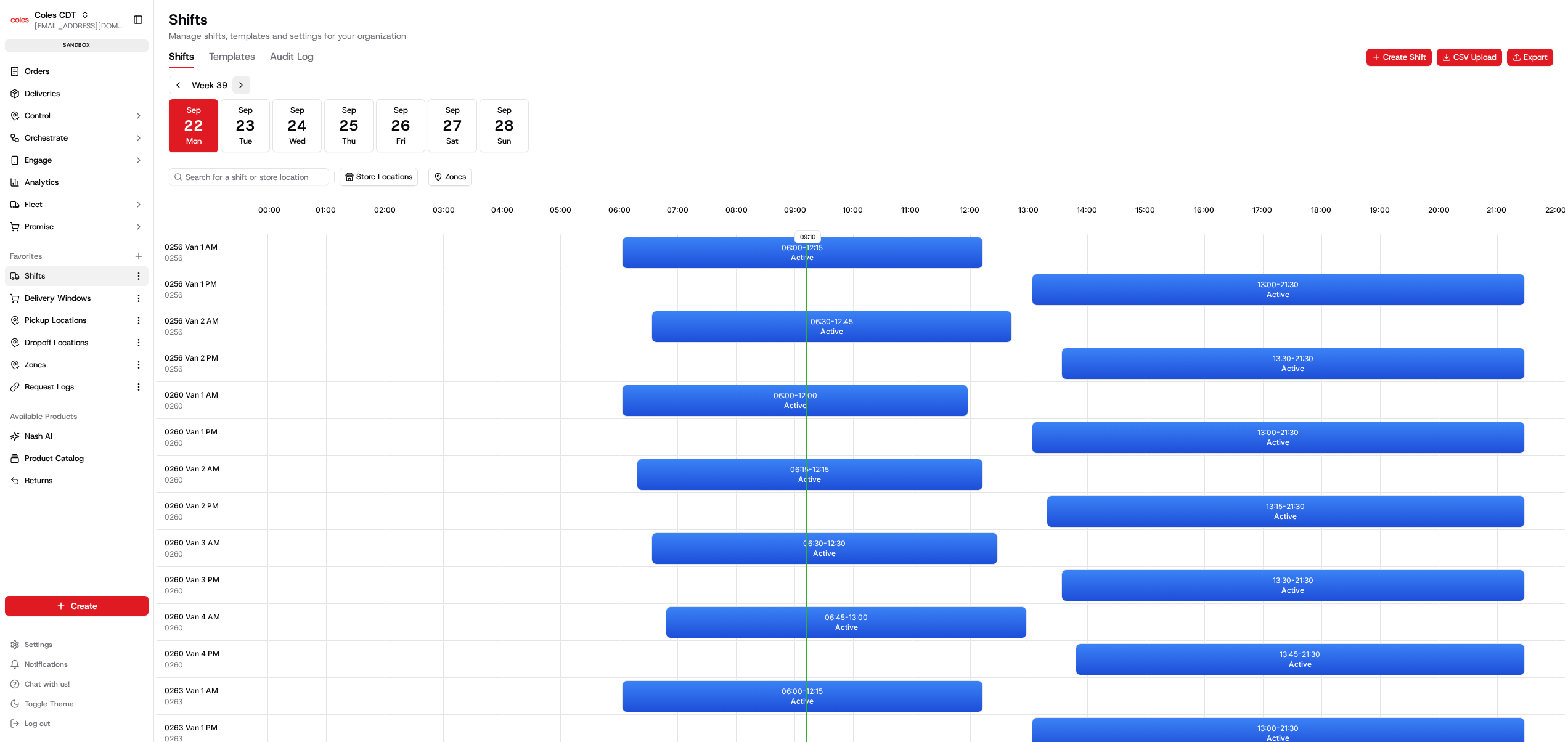
click at [240, 85] on button "Next week" at bounding box center [241, 84] width 17 height 17
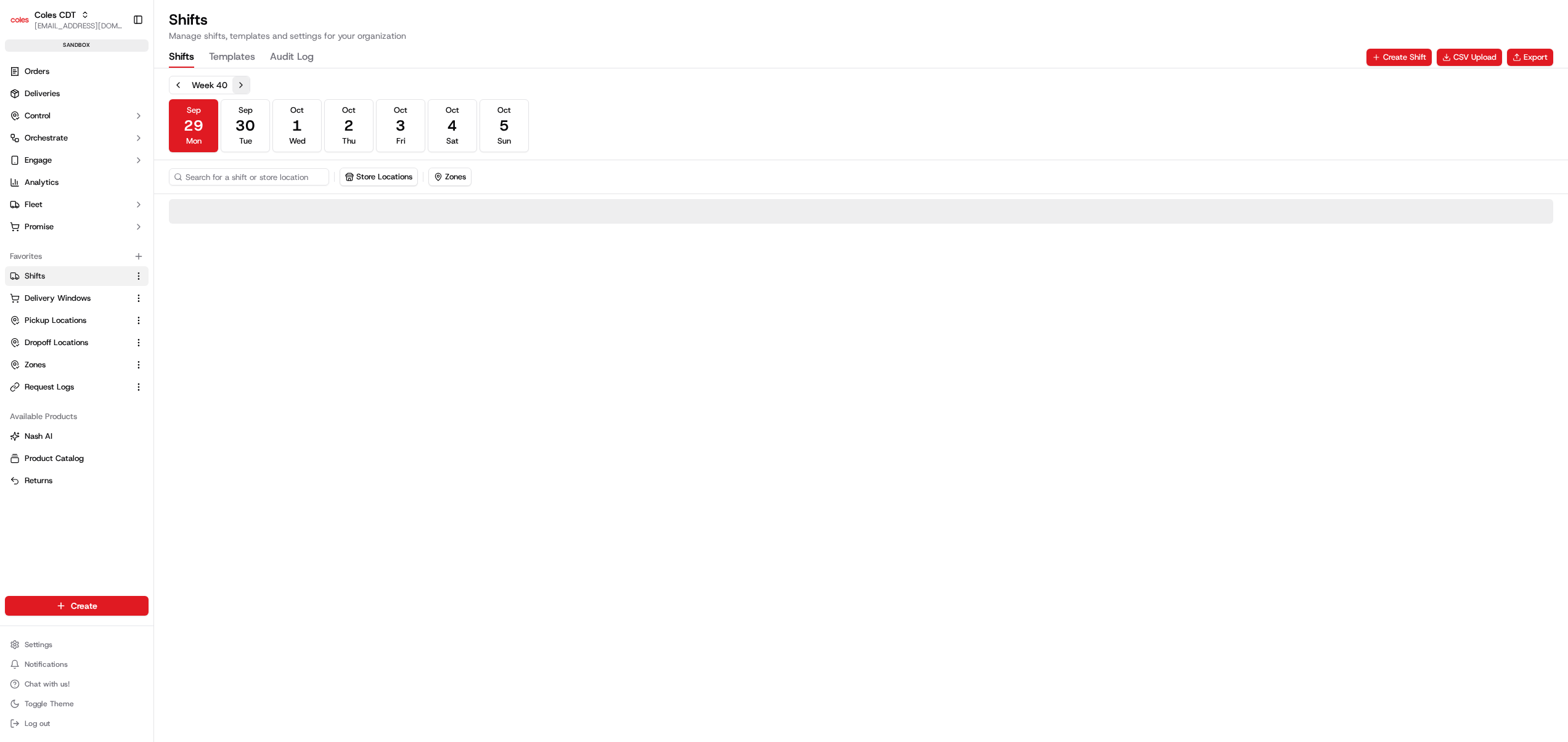
click at [240, 85] on button "Next week" at bounding box center [241, 84] width 17 height 17
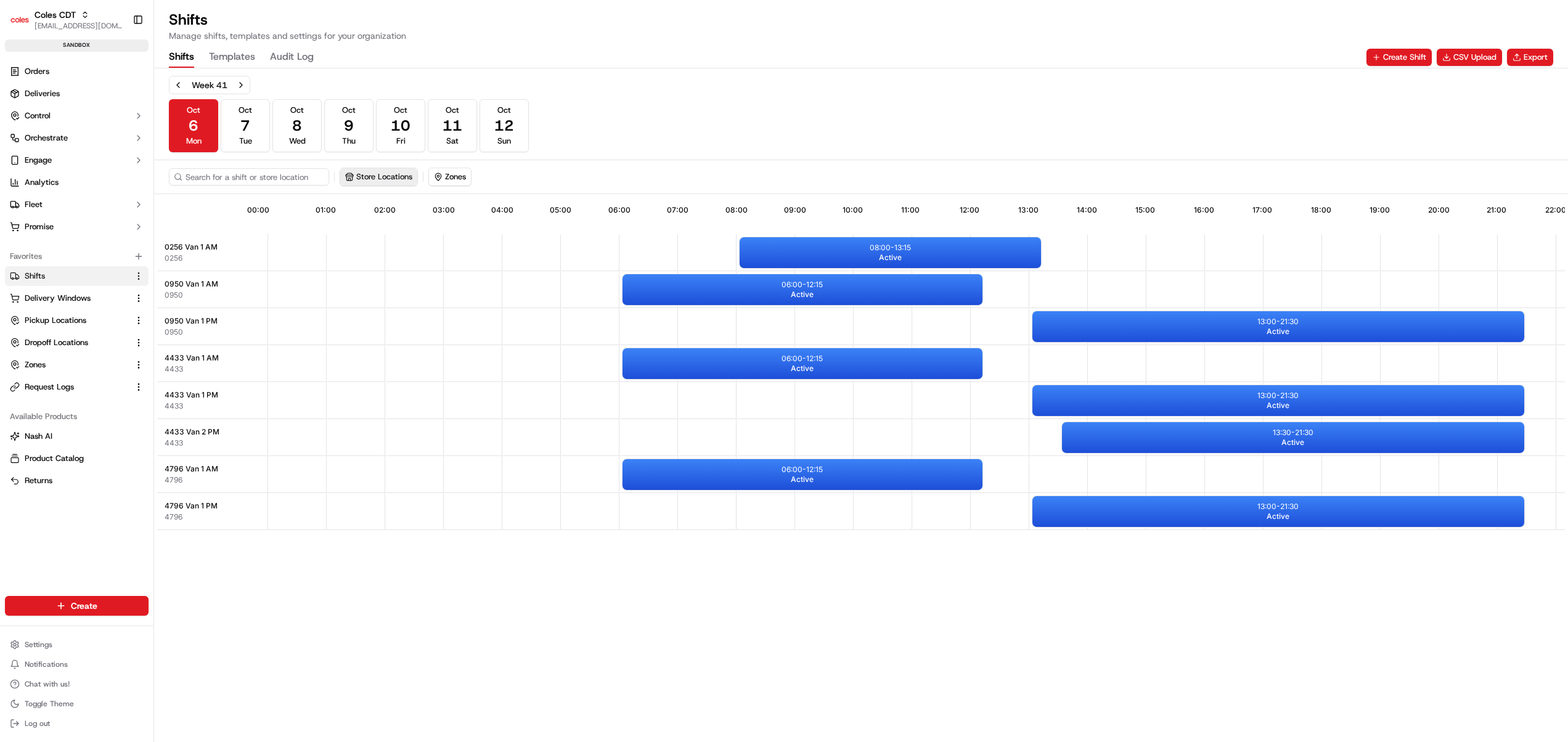
click at [362, 175] on button "Store Locations" at bounding box center [379, 176] width 77 height 17
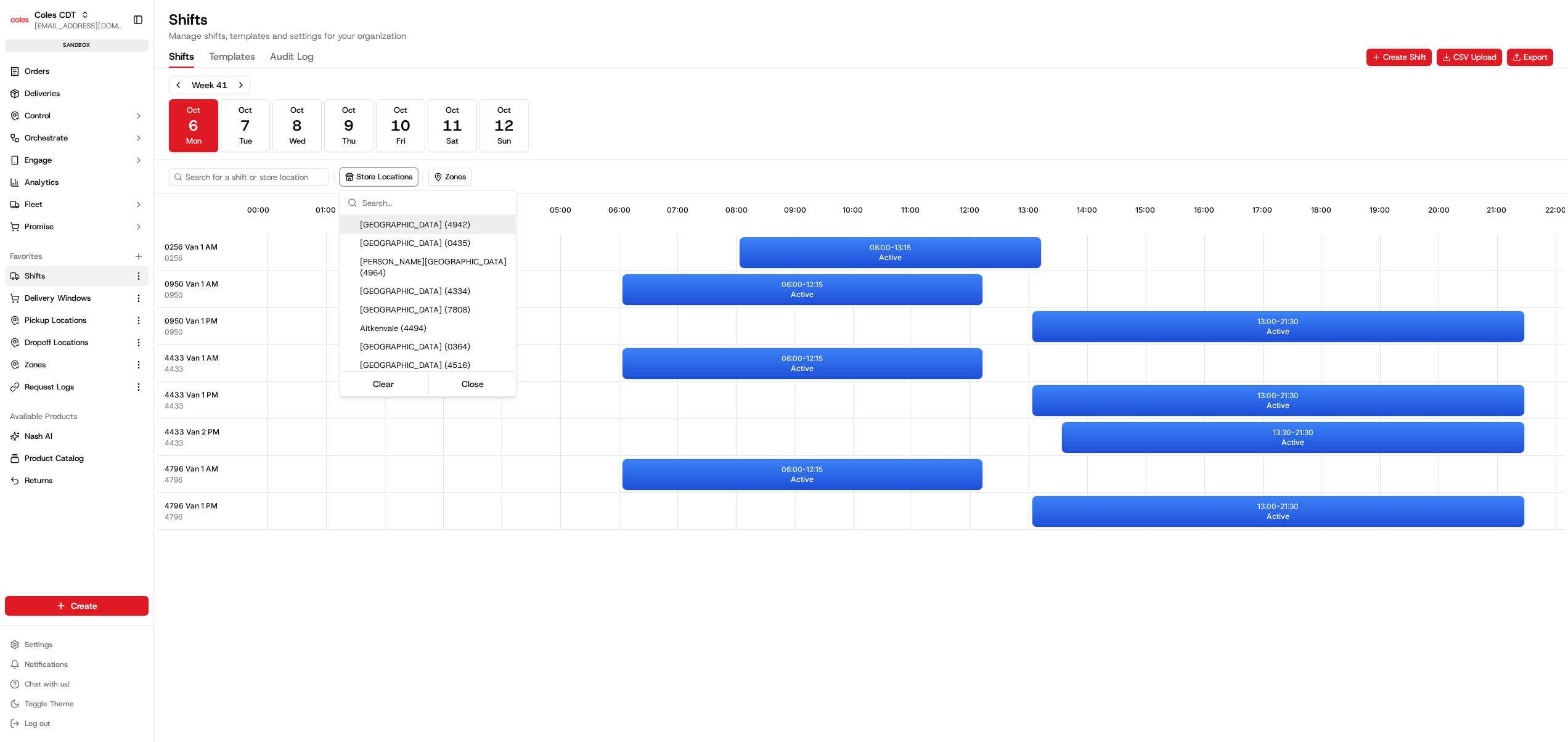
click at [380, 203] on input "text" at bounding box center [436, 203] width 147 height 25
click at [398, 304] on span "Mirrabooka (0314)" at bounding box center [435, 310] width 152 height 11
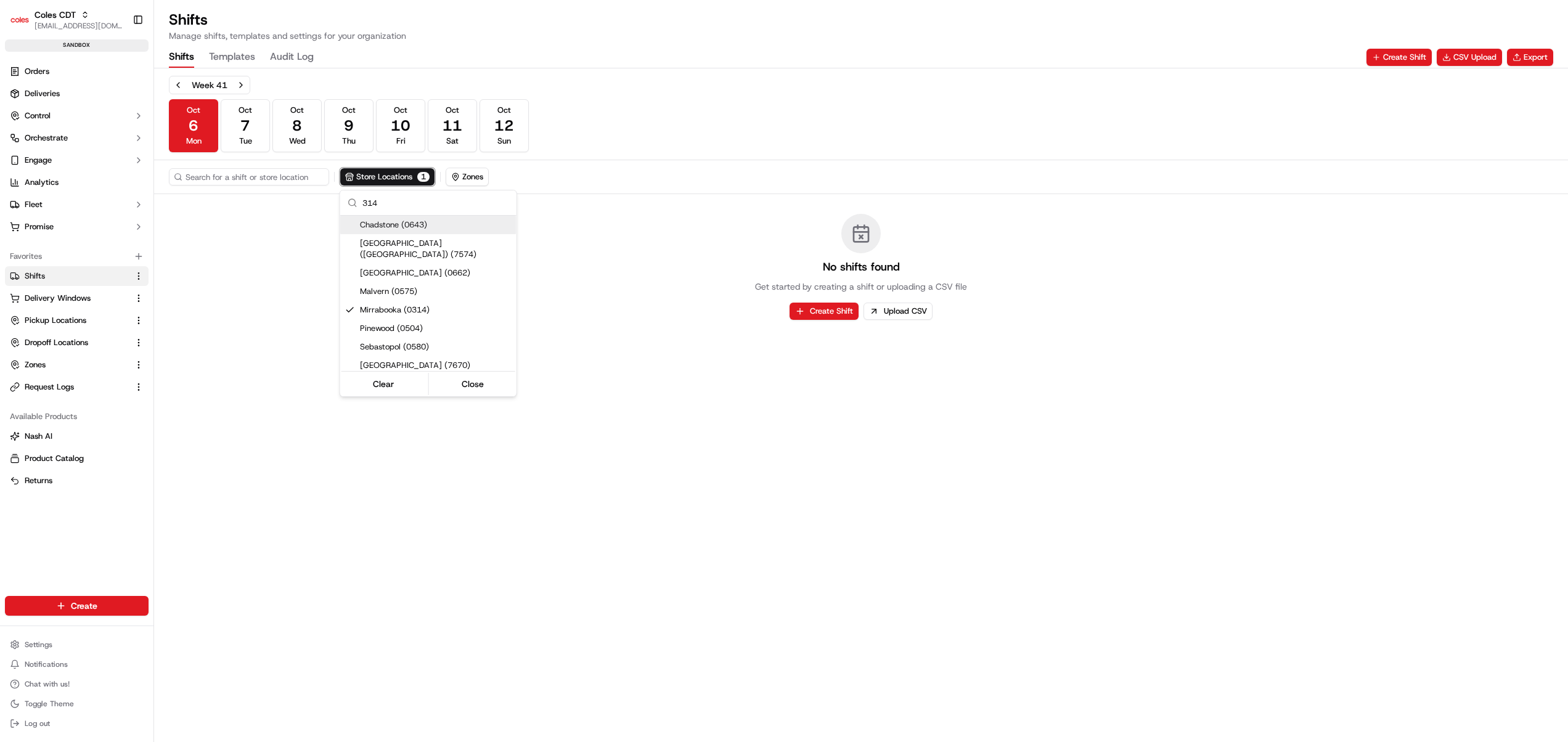
drag, startPoint x: 385, startPoint y: 201, endPoint x: 362, endPoint y: 203, distance: 23.1
click at [362, 203] on input "314" at bounding box center [436, 203] width 147 height 25
type input "437"
click at [360, 264] on span "Noarlunga (0437)" at bounding box center [435, 262] width 152 height 11
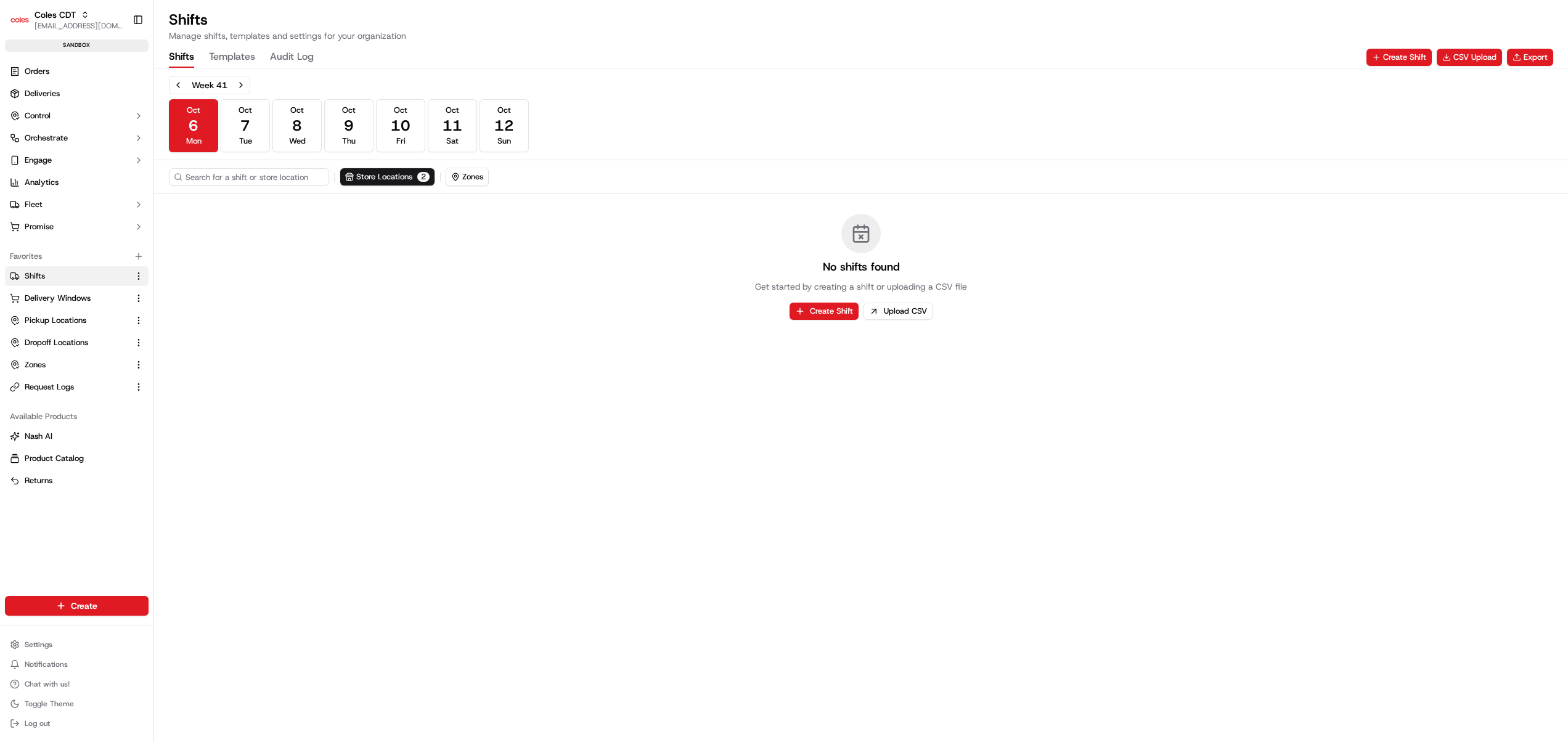
click at [441, 480] on html "Coles CDT harsh.seth@coles.com.au Toggle Sidebar sandbox Orders Deliveries Cont…" at bounding box center [784, 371] width 1568 height 742
click at [180, 84] on button "Previous week" at bounding box center [178, 84] width 17 height 17
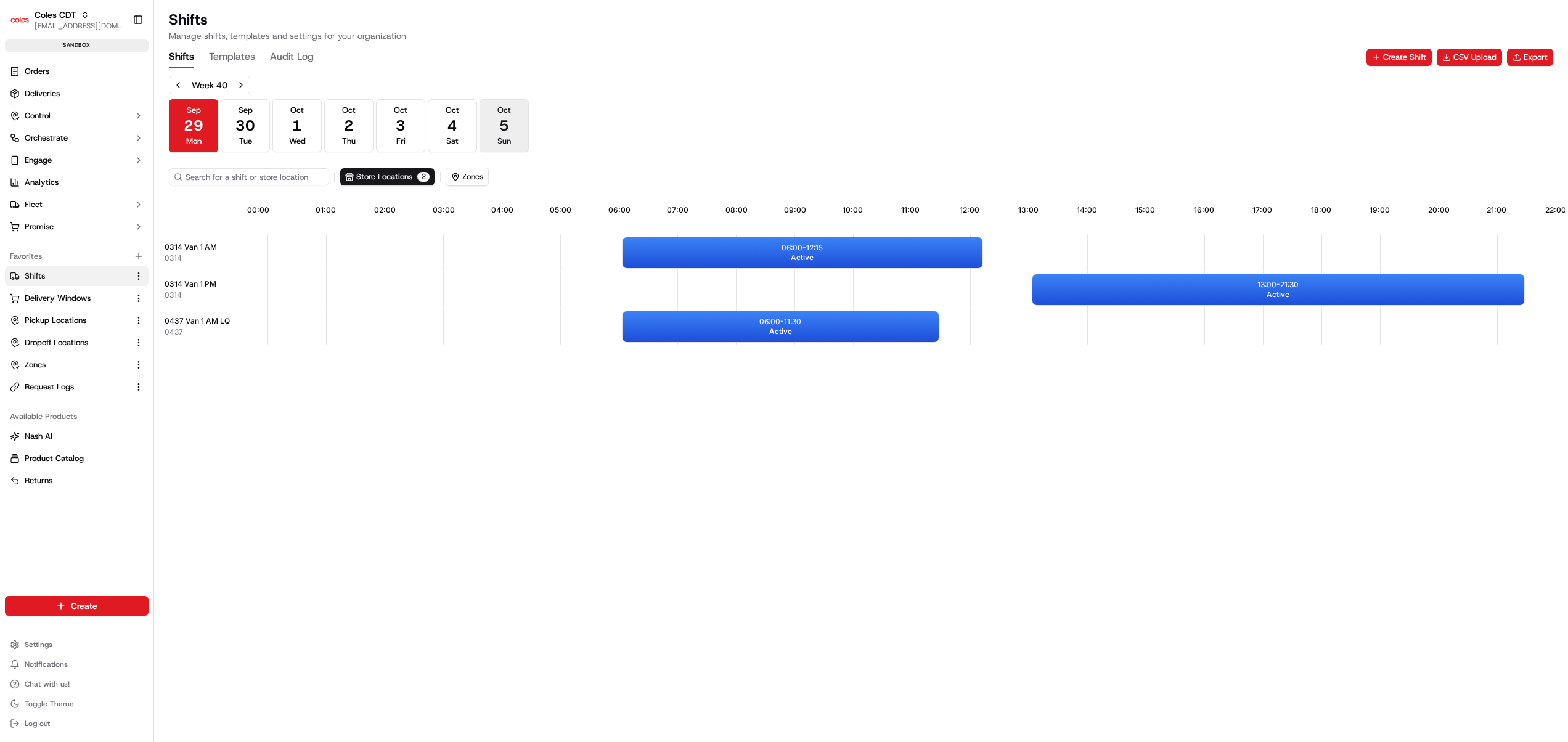
click at [498, 114] on span "Oct" at bounding box center [504, 110] width 14 height 11
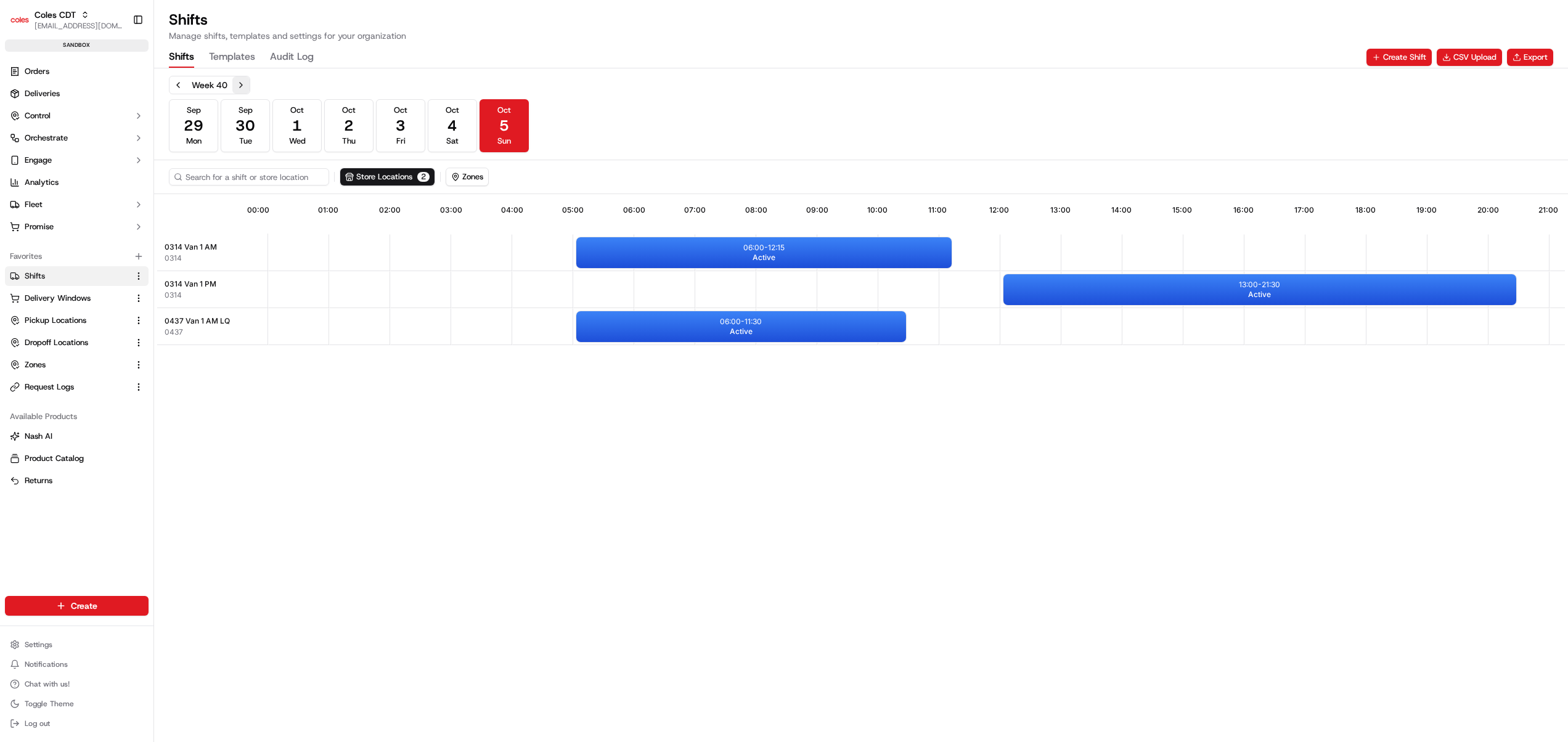
click at [242, 84] on button "Next week" at bounding box center [241, 84] width 17 height 17
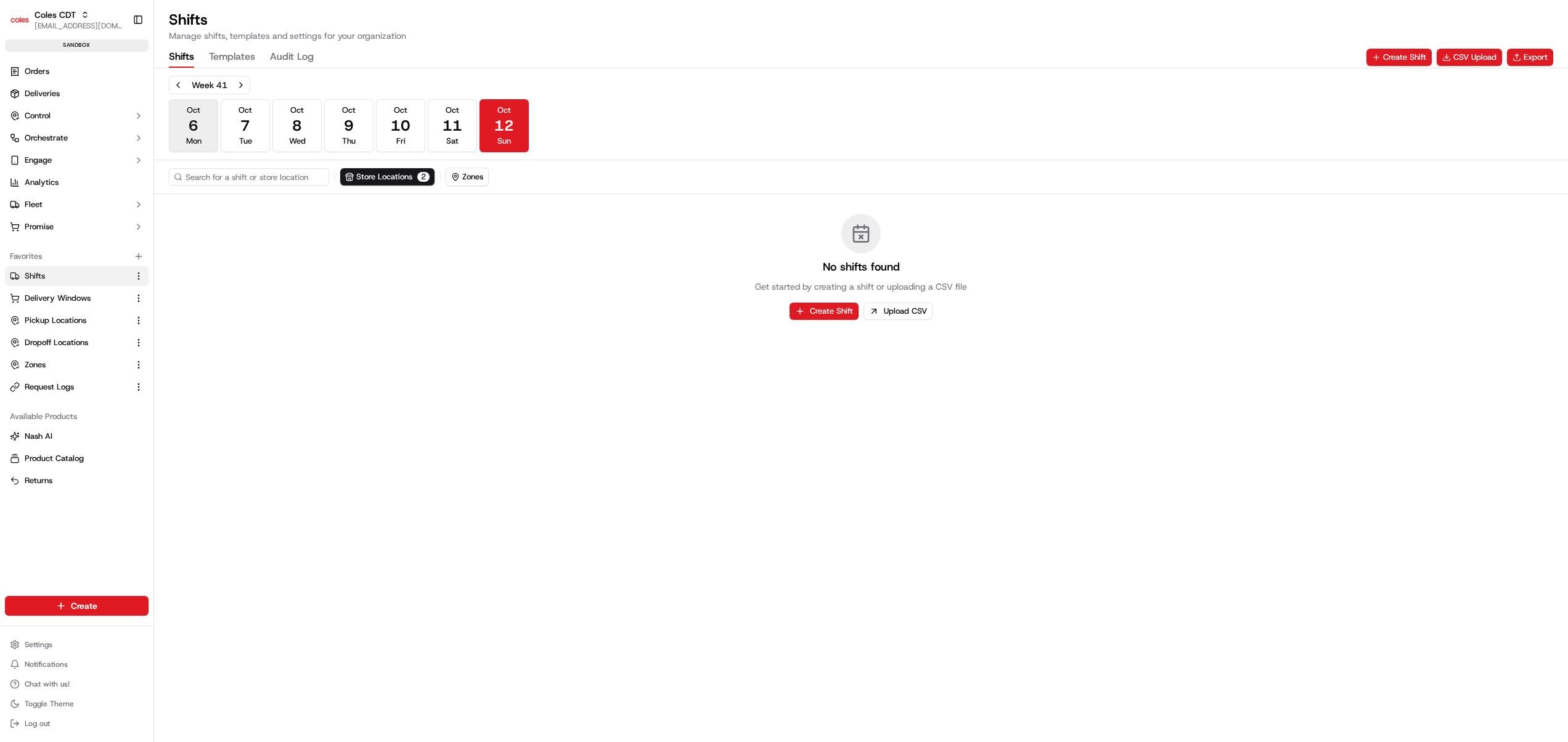
click at [205, 121] on button "Oct 6 Mon" at bounding box center [193, 125] width 49 height 53
click at [498, 659] on div "Week 41 Oct 6 Mon Oct 7 Tue Oct 8 Wed Oct 9 Thu Oct 10 Fri Oct 11 Sat Oct 12 Su…" at bounding box center [861, 405] width 1414 height 674
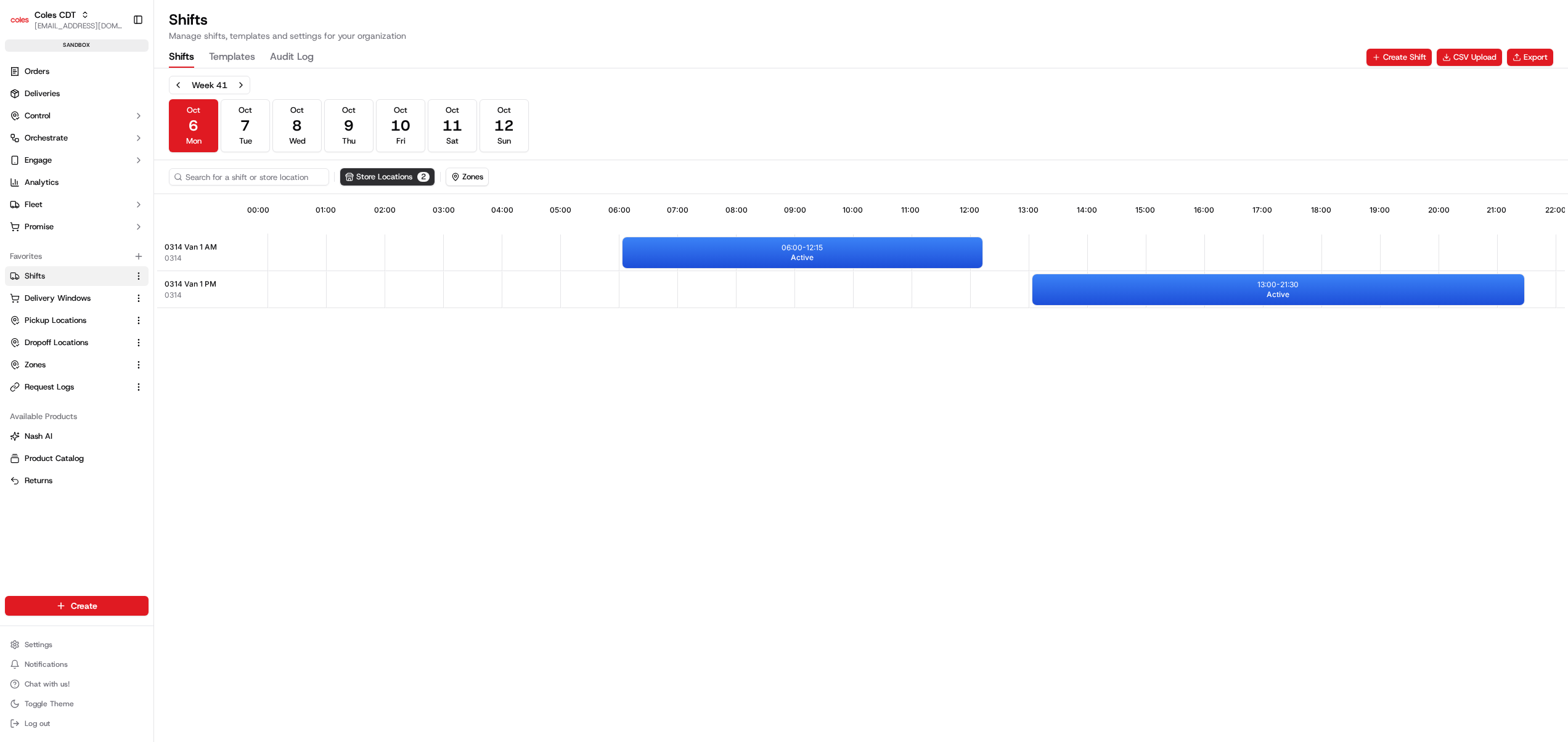
click at [395, 177] on button "Store Locations 2" at bounding box center [388, 176] width 94 height 17
type input "437"
click at [493, 461] on html "Coles CDT [EMAIL_ADDRESS][DOMAIN_NAME] Toggle Sidebar sandbox Orders Deliveries…" at bounding box center [784, 371] width 1568 height 742
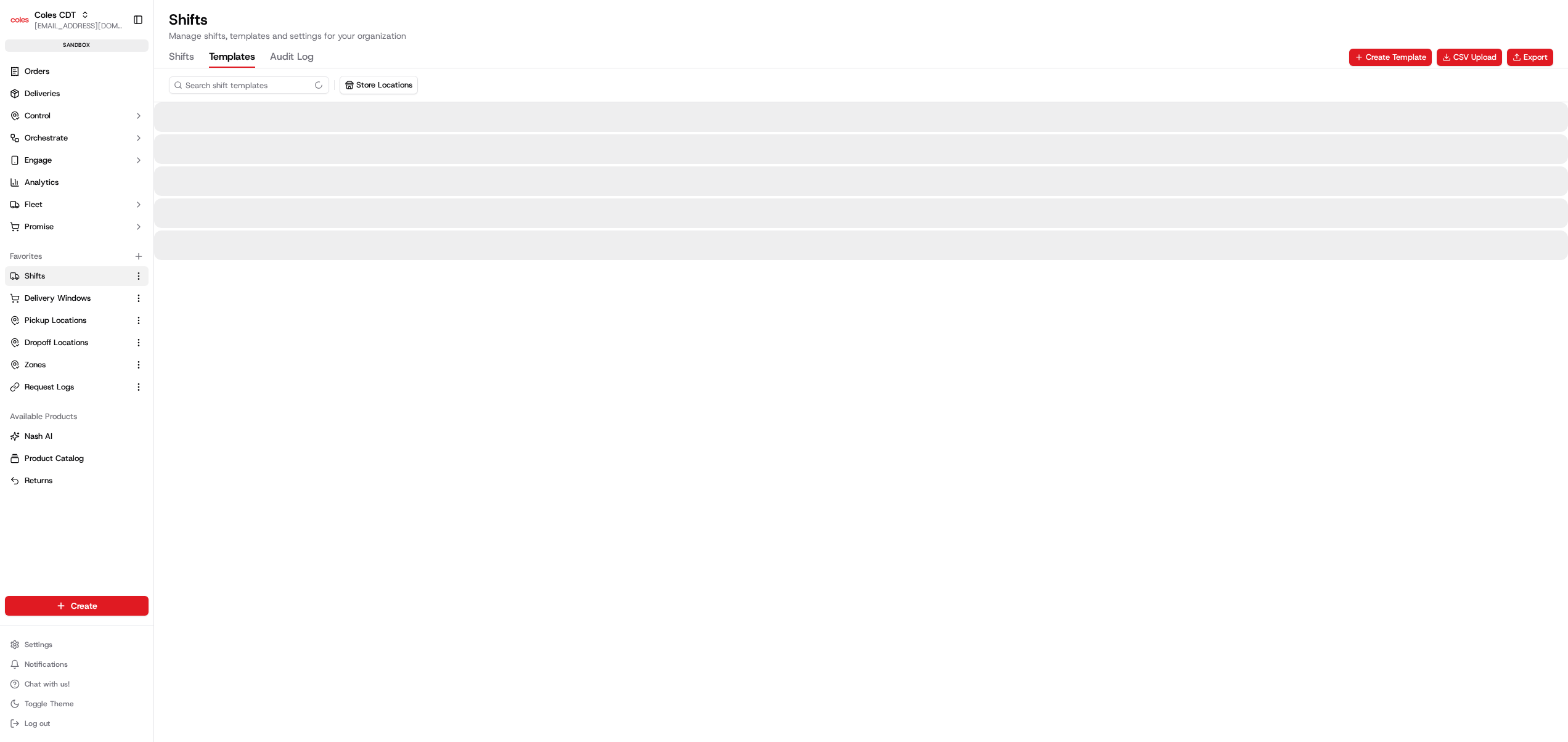
click at [239, 60] on button "Templates" at bounding box center [232, 57] width 46 height 21
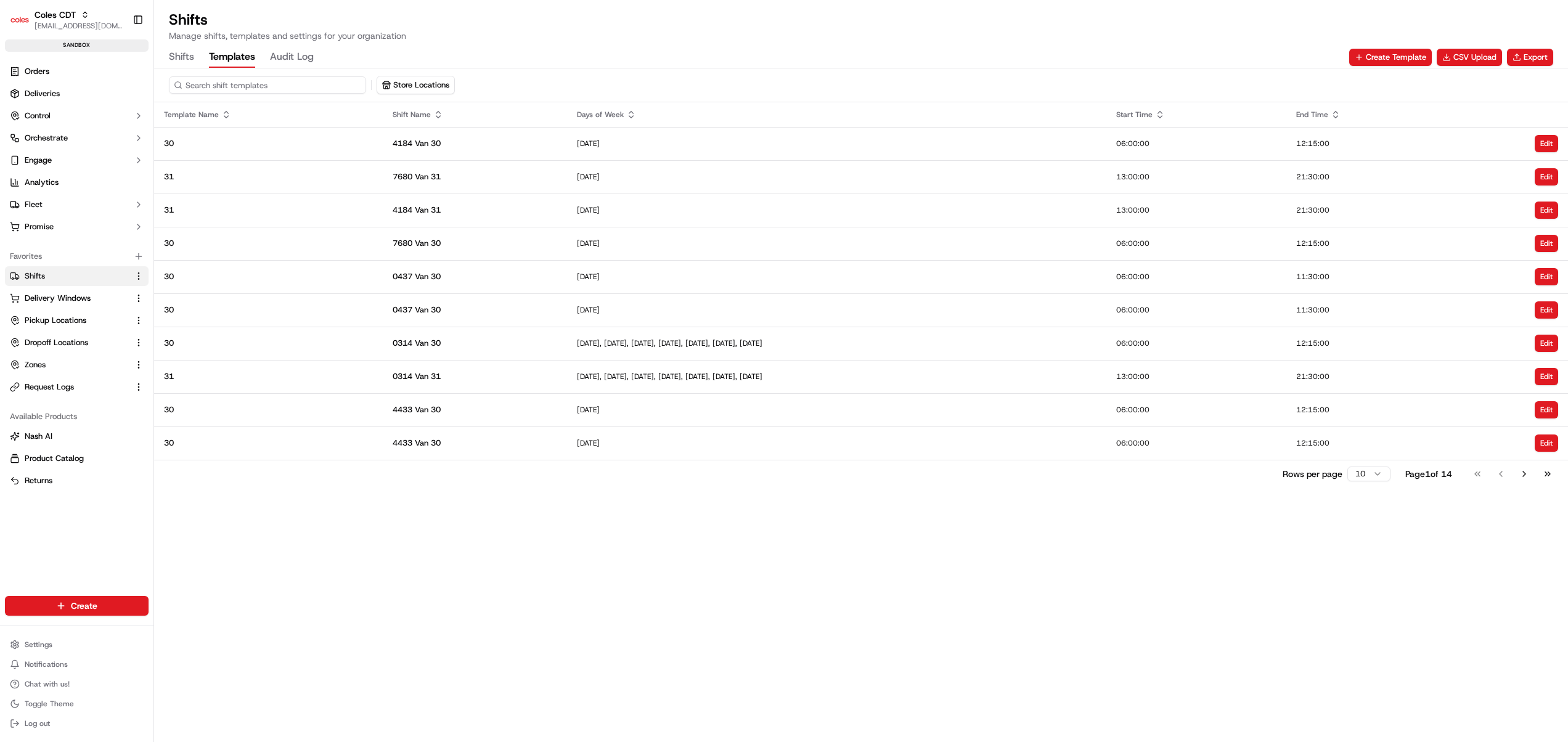
click at [247, 87] on input at bounding box center [267, 84] width 197 height 17
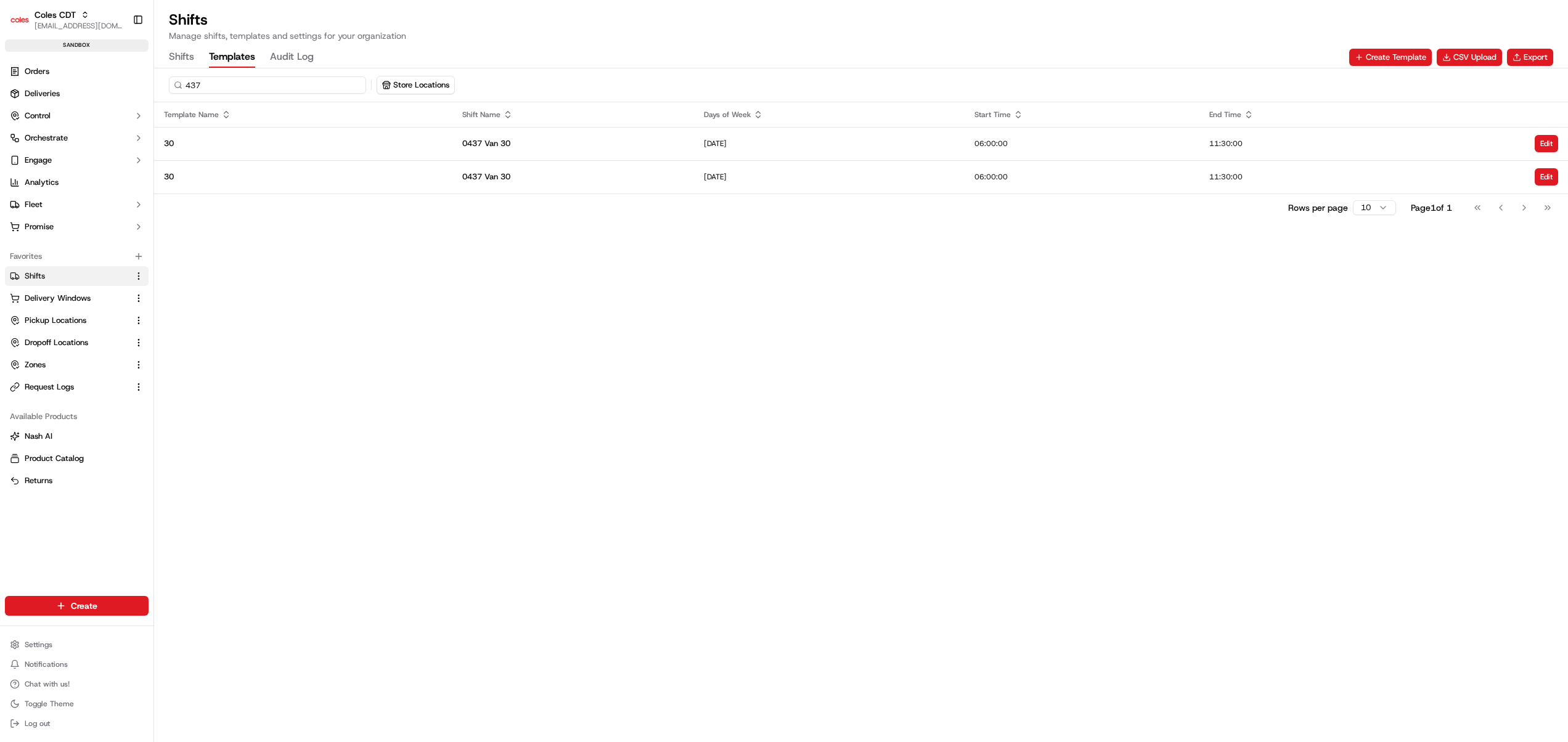
type input "437"
click at [646, 422] on div "437 Store Locations Template Name Shift Name Days of Week Start Time End Time 3…" at bounding box center [861, 405] width 1414 height 674
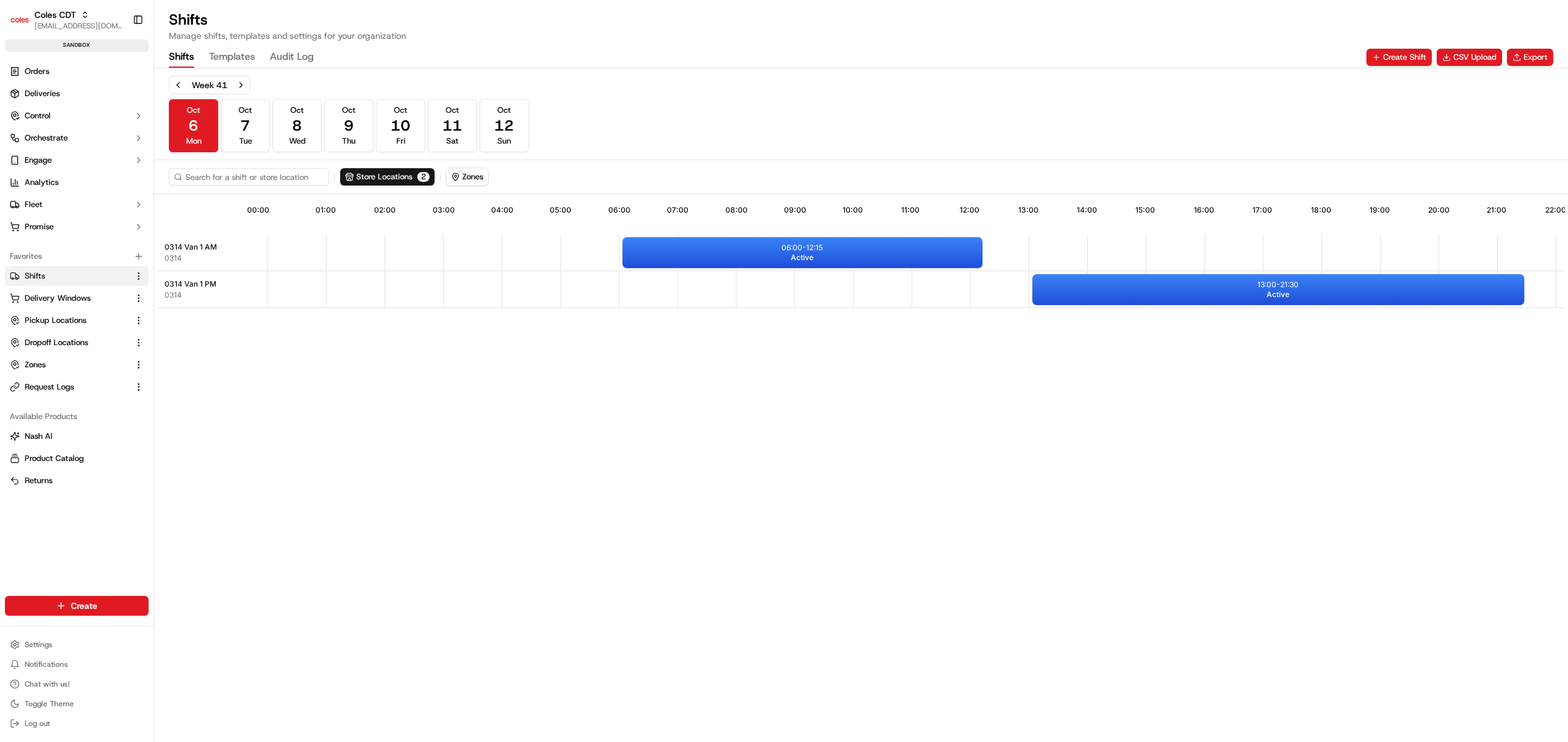
click at [183, 59] on button "Shifts" at bounding box center [182, 57] width 25 height 21
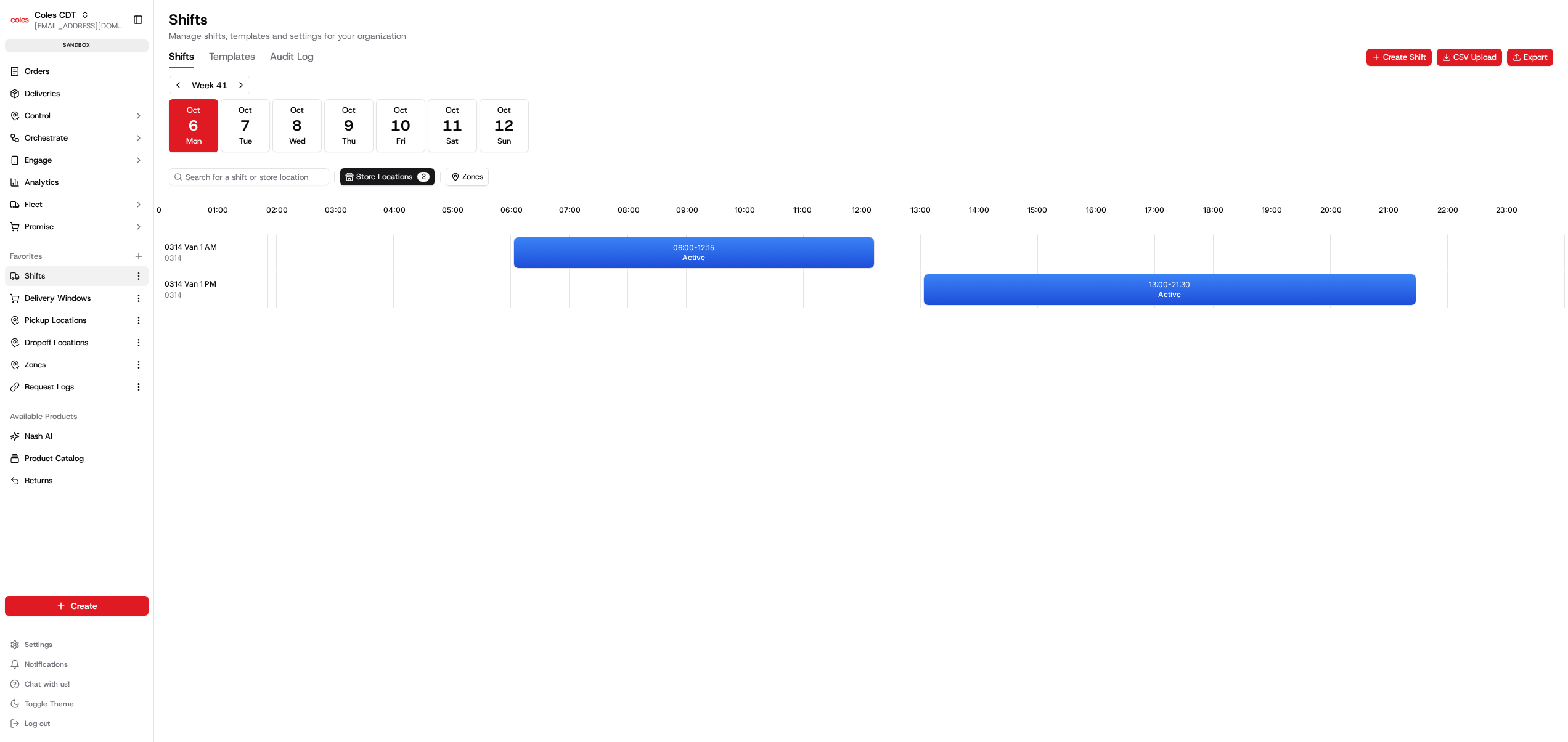
click at [537, 360] on div "10:26 00:00 01:00 02:00 03:00 04:00 05:00 06:00 07:00 08:00 09:00 10:00 11:00 1…" at bounding box center [861, 470] width 1407 height 546
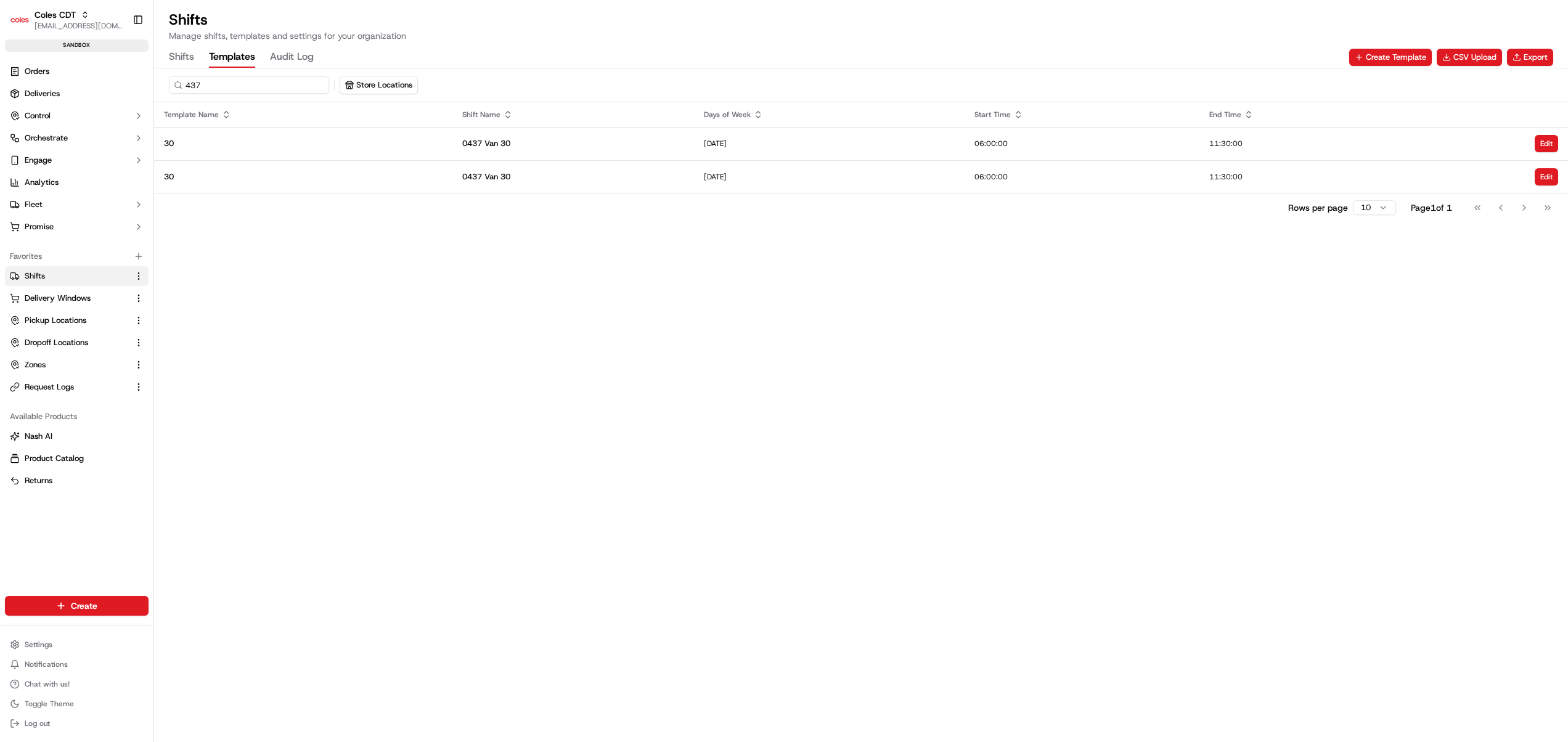
click at [235, 56] on button "Templates" at bounding box center [232, 57] width 46 height 21
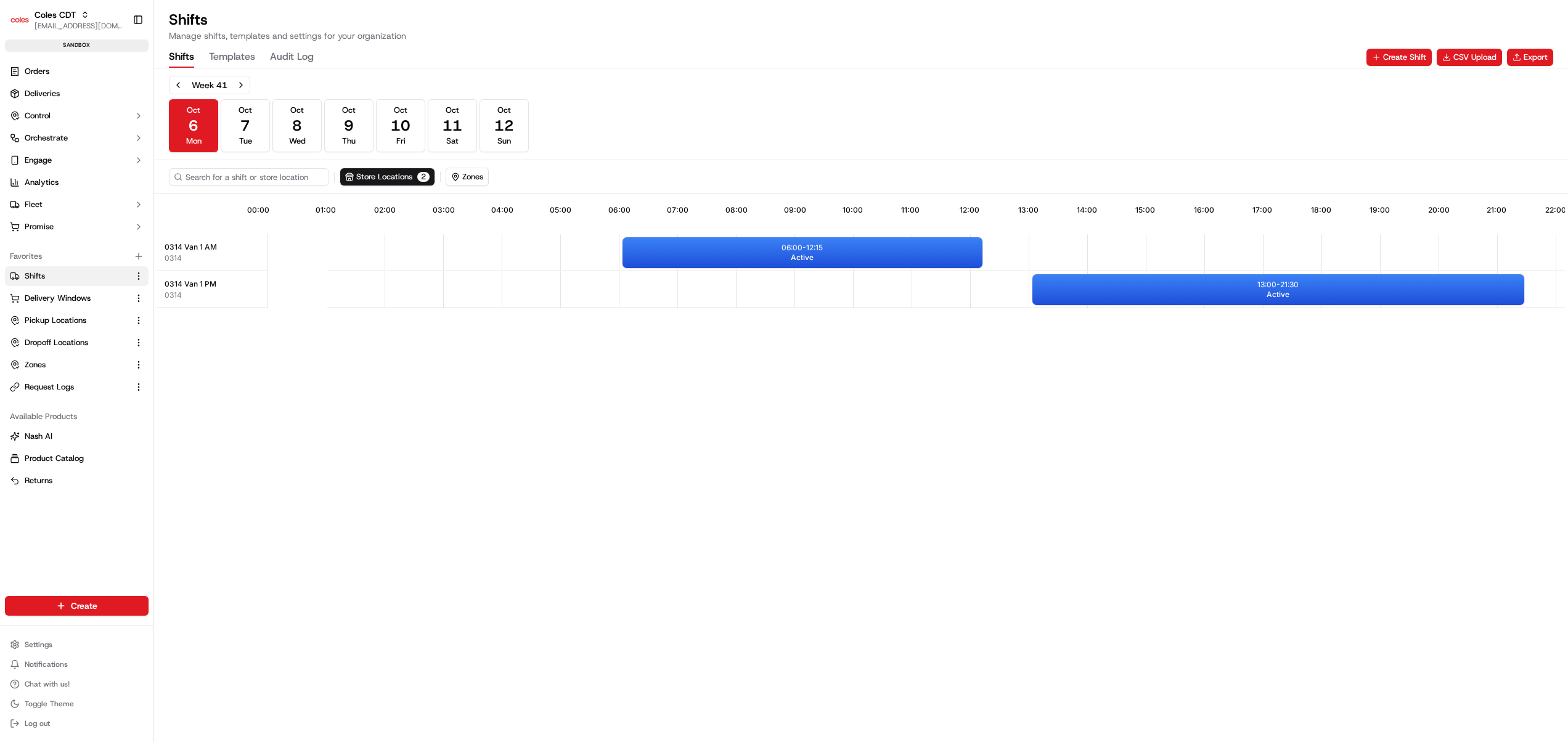
click at [183, 56] on button "Shifts" at bounding box center [182, 57] width 25 height 21
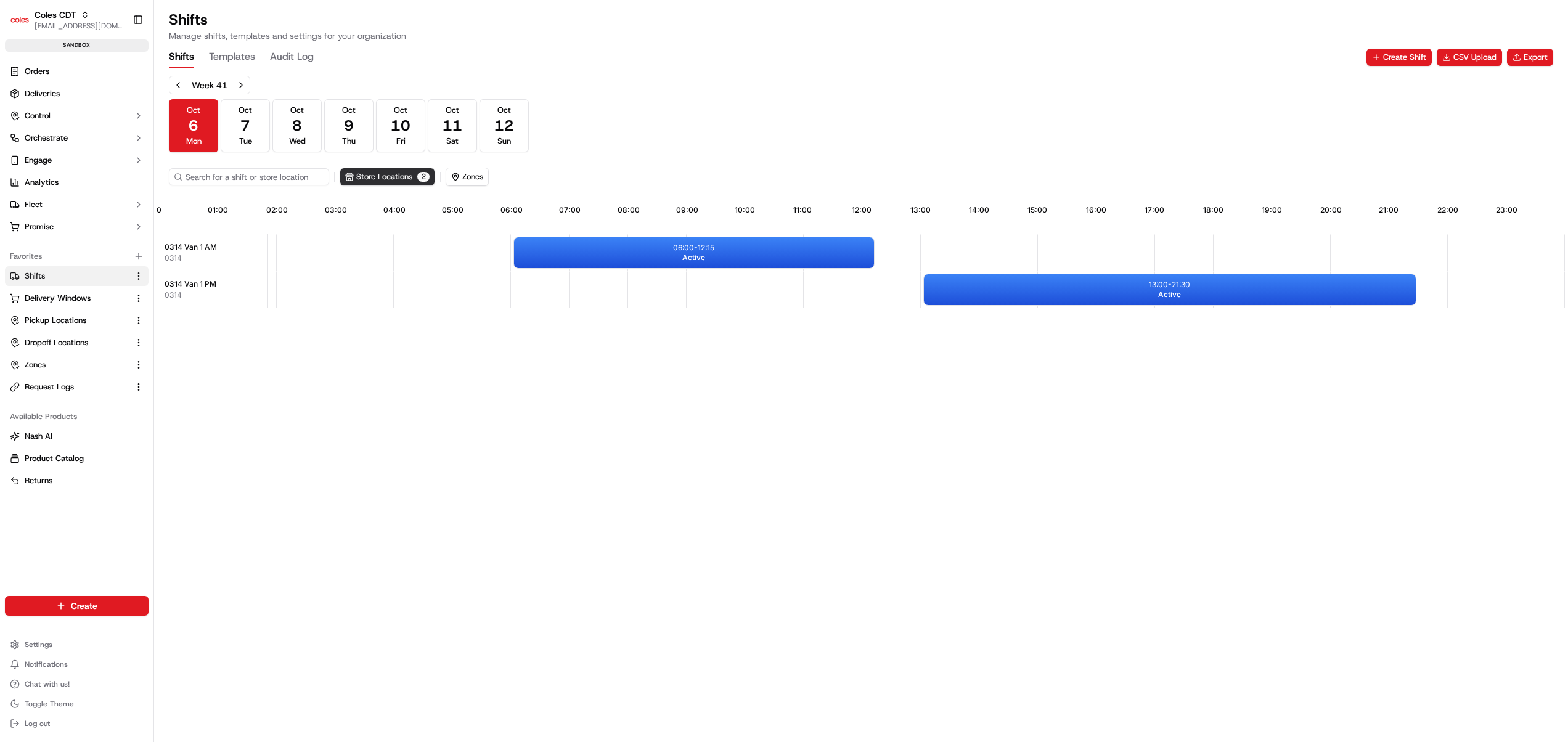
click at [383, 173] on button "Store Locations 2" at bounding box center [388, 176] width 94 height 17
